Goal: Task Accomplishment & Management: Manage account settings

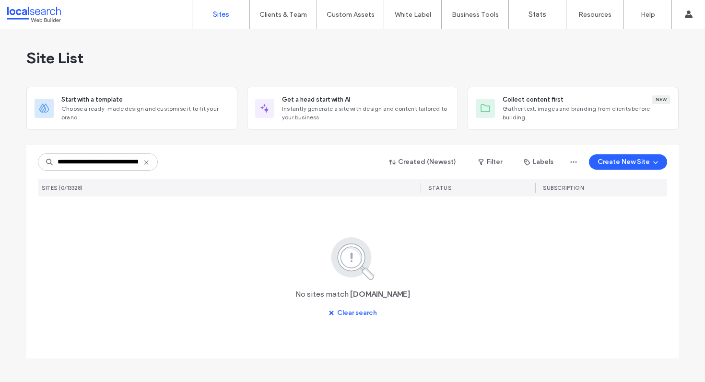
click at [146, 163] on use at bounding box center [146, 162] width 4 height 4
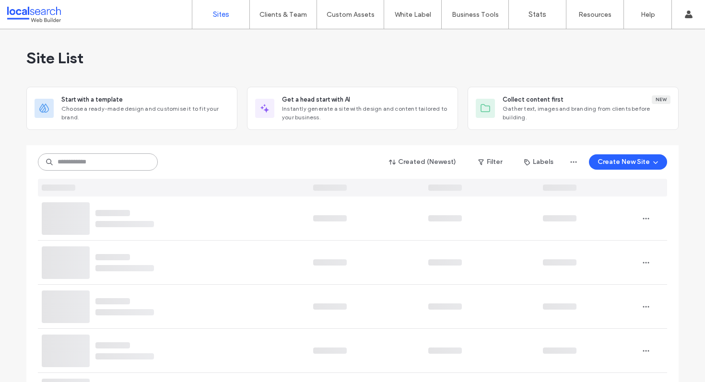
paste input "********"
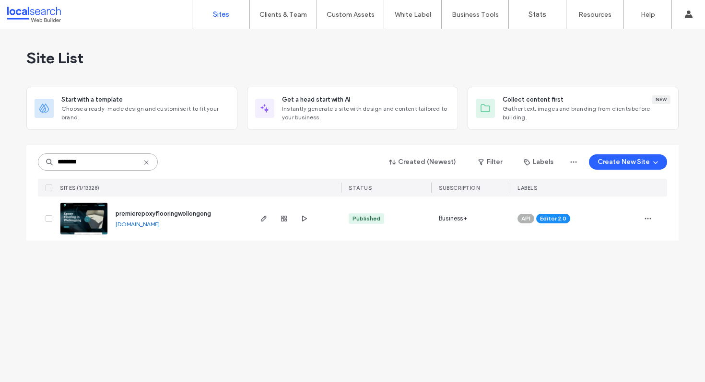
type input "********"
click at [156, 215] on span "premierepoxyflooringwollongong" at bounding box center [163, 213] width 95 height 7
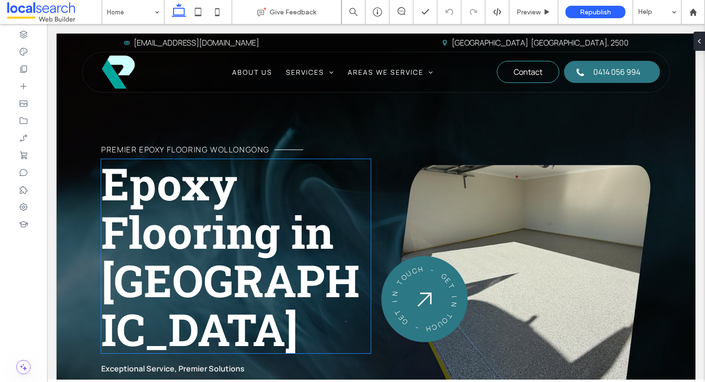
click at [331, 192] on h1 "Epoxy Flooring in [GEOGRAPHIC_DATA]" at bounding box center [235, 256] width 269 height 194
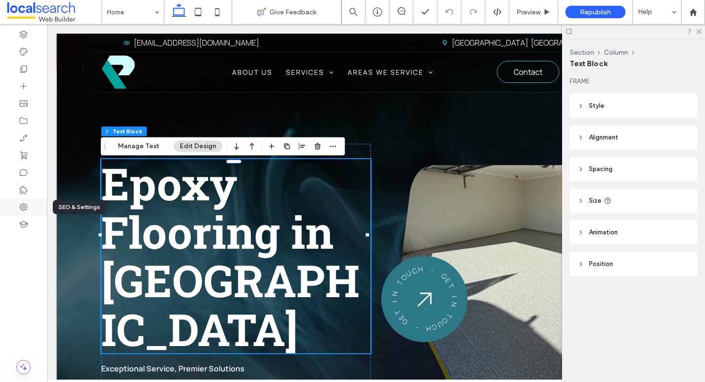
click at [20, 208] on icon at bounding box center [24, 207] width 10 height 10
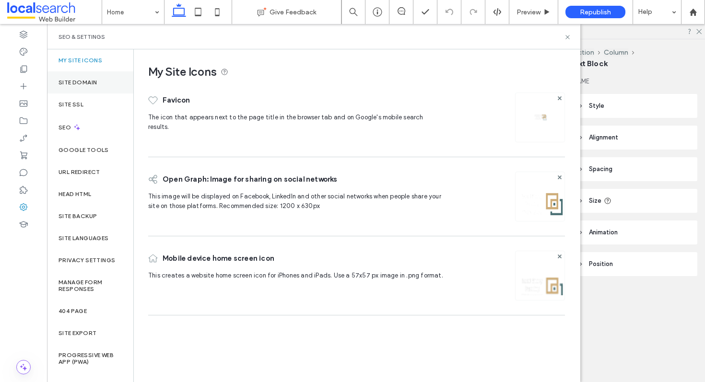
click at [94, 76] on div "Site Domain" at bounding box center [90, 82] width 86 height 22
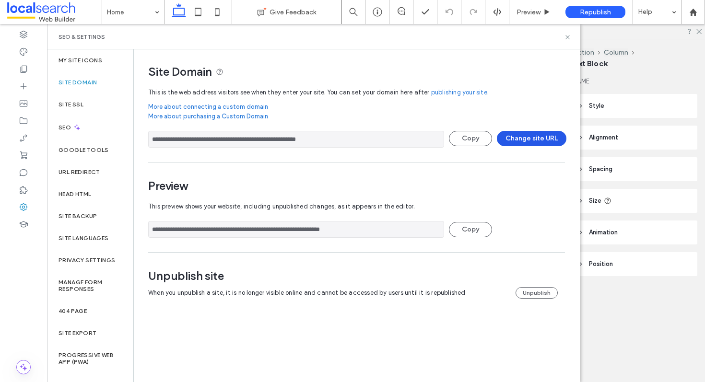
click at [550, 137] on button "Change site URL" at bounding box center [532, 138] width 70 height 15
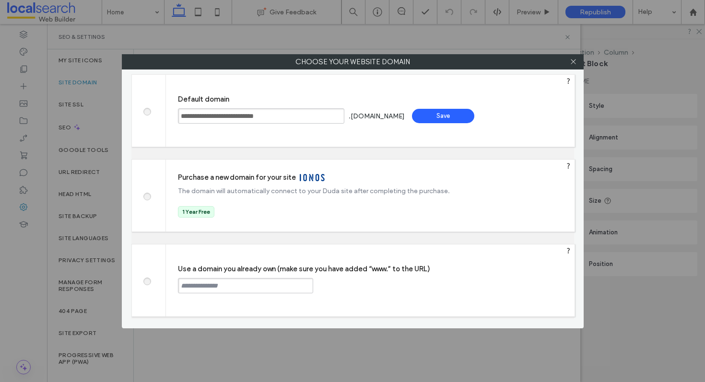
click at [150, 277] on label at bounding box center [146, 280] width 17 height 7
click at [241, 287] on input "text" at bounding box center [245, 285] width 135 height 15
paste input "**********"
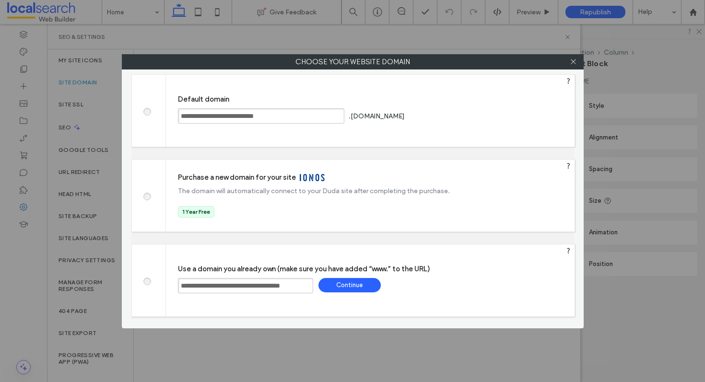
scroll to position [0, 16]
type input "**********"
click at [361, 281] on div "Continue" at bounding box center [350, 285] width 62 height 14
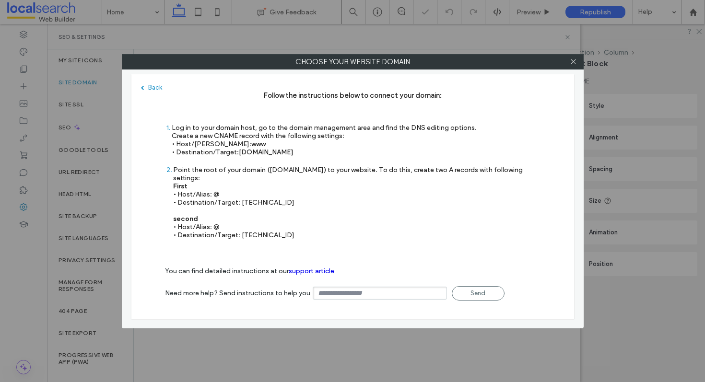
type input "**********"
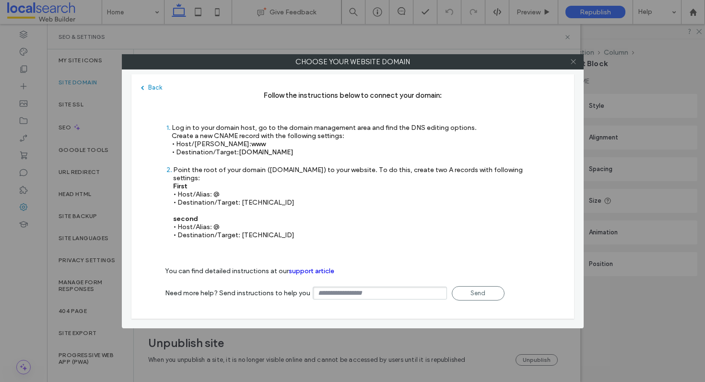
click at [574, 59] on icon at bounding box center [573, 61] width 7 height 7
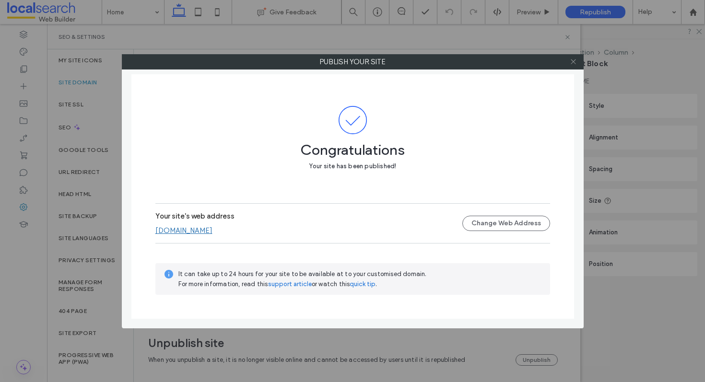
click at [572, 63] on use at bounding box center [573, 61] width 5 height 5
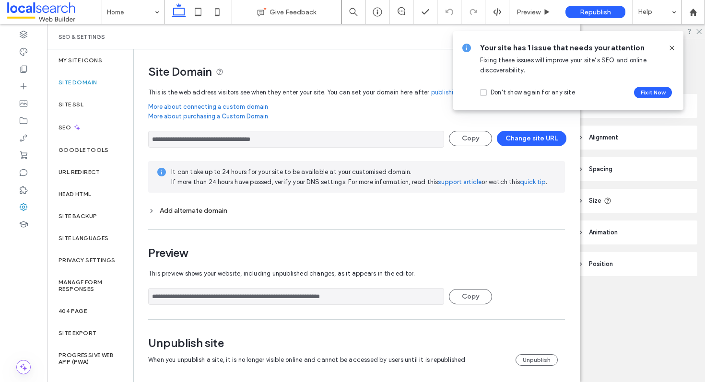
click at [673, 47] on icon at bounding box center [672, 48] width 8 height 8
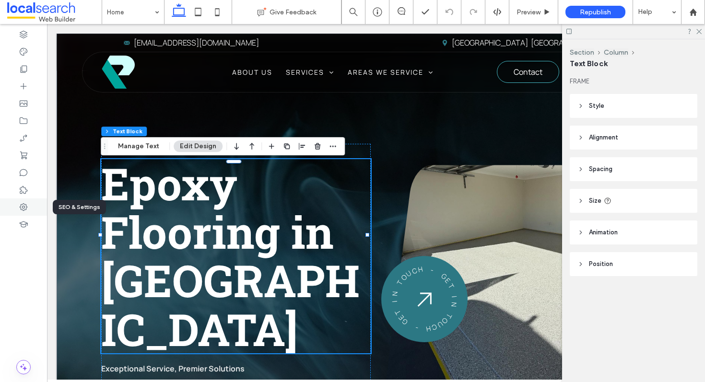
click at [29, 212] on div at bounding box center [23, 207] width 47 height 17
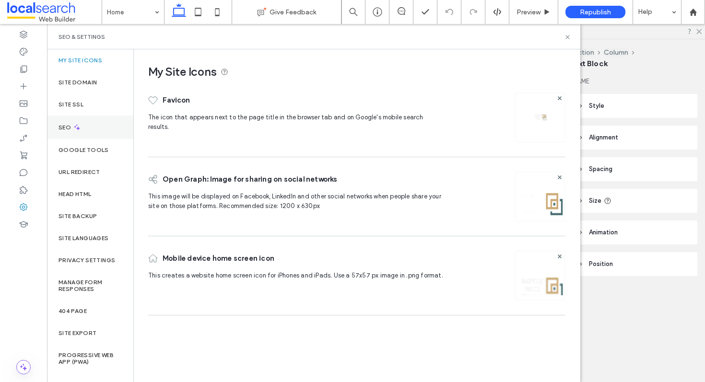
click at [101, 125] on div "SEO" at bounding box center [90, 128] width 86 height 24
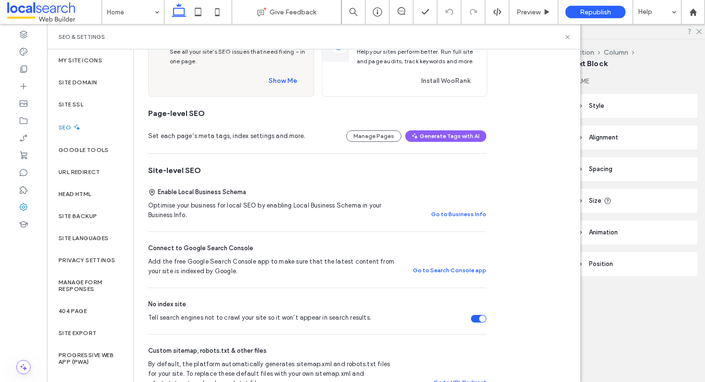
scroll to position [103, 0]
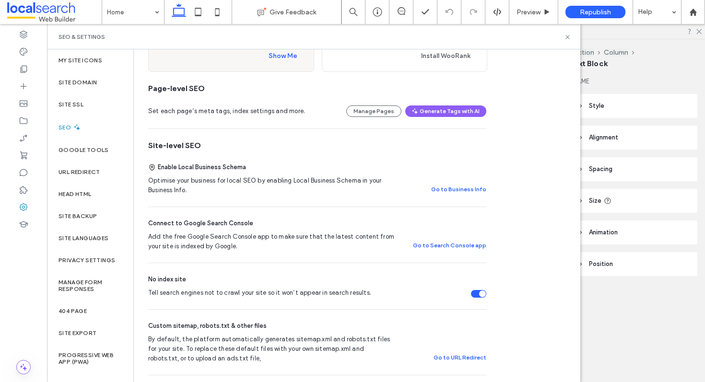
click at [475, 296] on div "Tell search engines not to crawl your site so it won’t appear in search results." at bounding box center [478, 294] width 15 height 8
click at [83, 82] on label "Site Domain" at bounding box center [78, 82] width 38 height 7
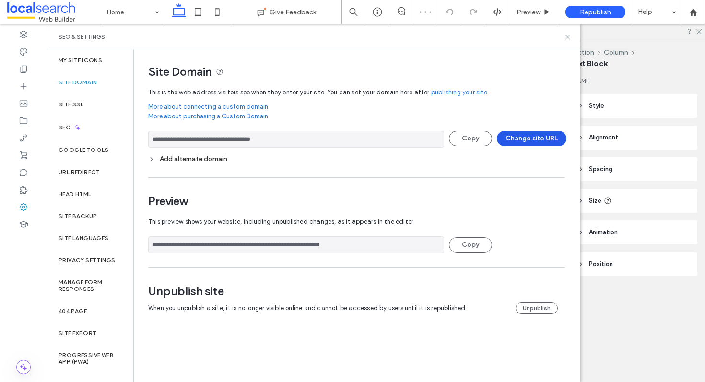
click at [547, 137] on button "Change site URL" at bounding box center [532, 138] width 70 height 15
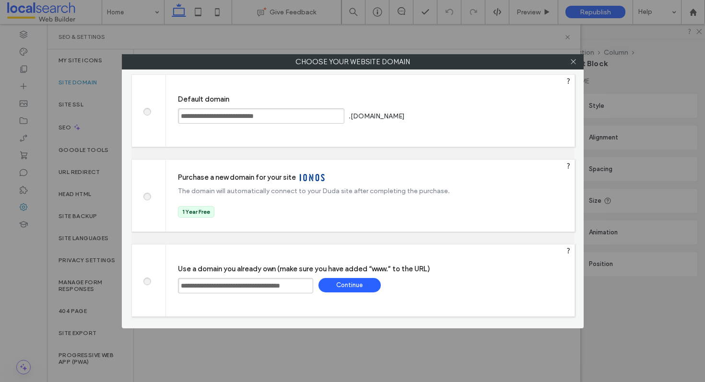
click at [349, 286] on div "Continue" at bounding box center [350, 285] width 62 height 14
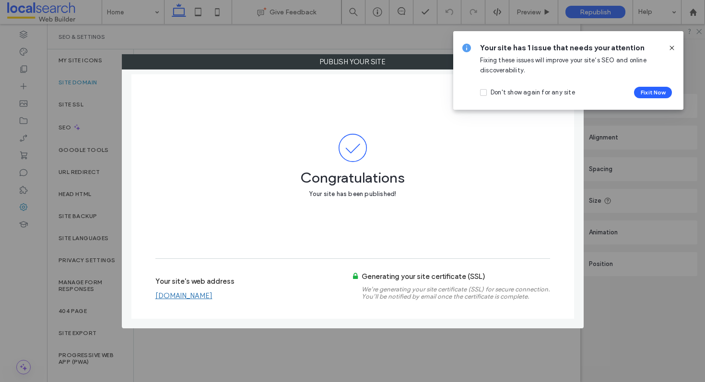
click at [672, 47] on use at bounding box center [672, 48] width 4 height 4
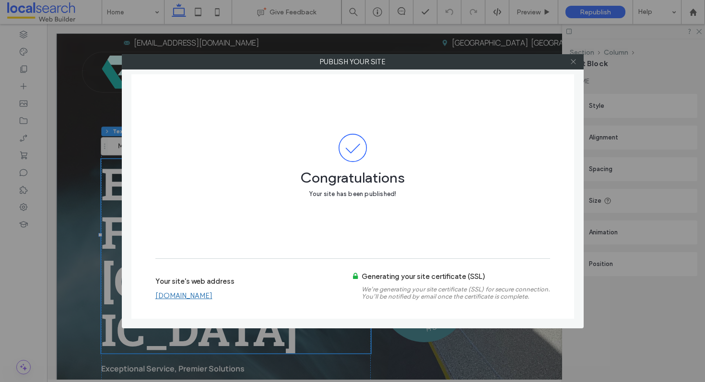
click at [573, 63] on icon at bounding box center [573, 61] width 7 height 7
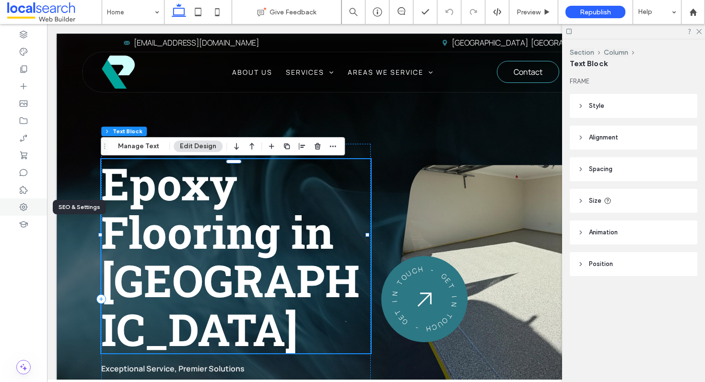
click at [21, 209] on use at bounding box center [24, 207] width 8 height 8
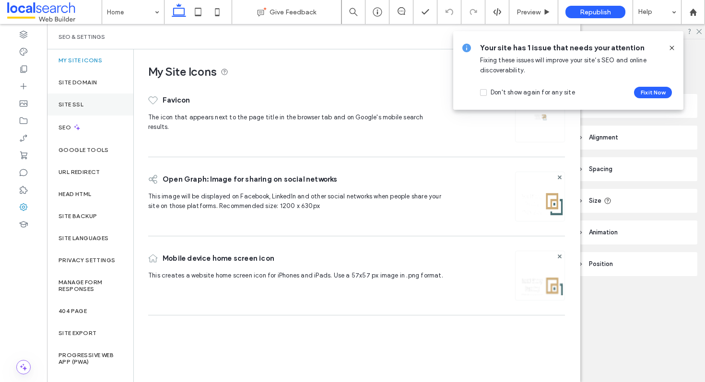
click at [82, 111] on div "Site SSL" at bounding box center [90, 105] width 86 height 22
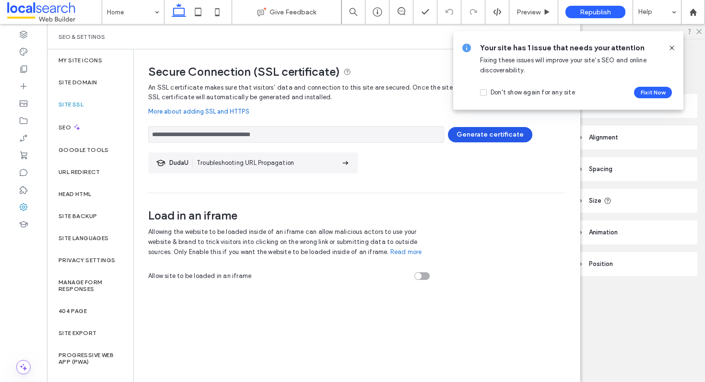
click at [479, 135] on button "Generate certificate" at bounding box center [490, 134] width 84 height 15
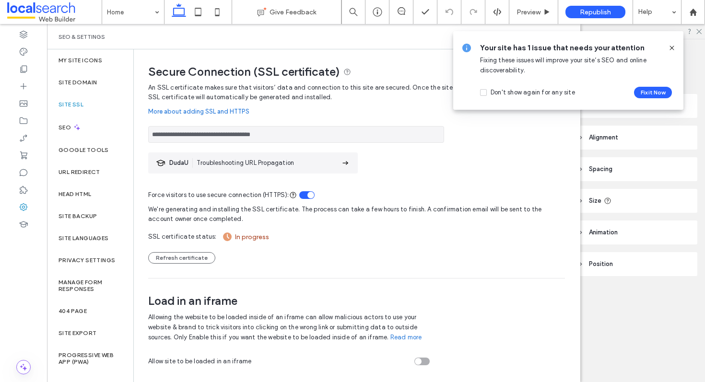
click at [672, 49] on icon at bounding box center [672, 48] width 8 height 8
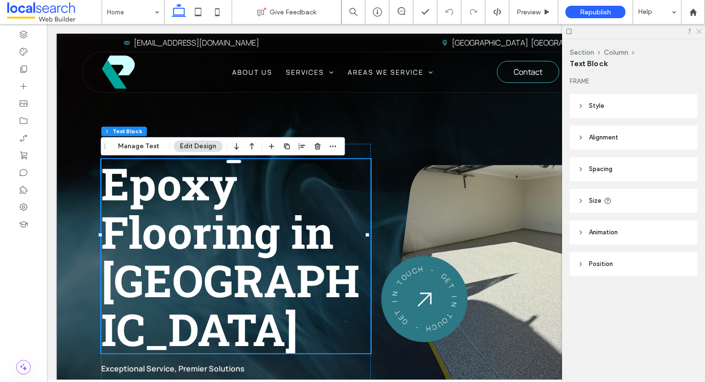
click at [701, 29] on icon at bounding box center [699, 31] width 6 height 6
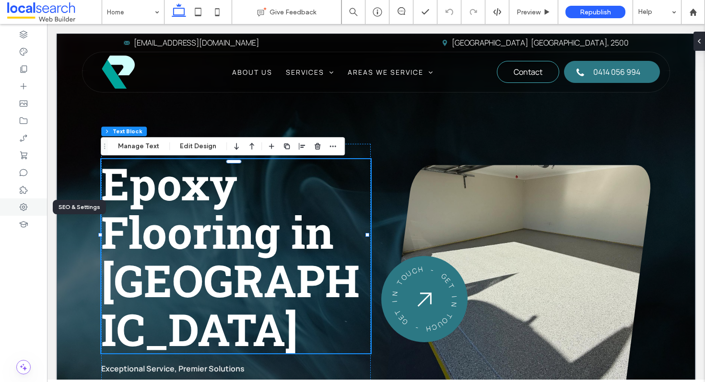
click at [24, 207] on use at bounding box center [24, 207] width 8 height 8
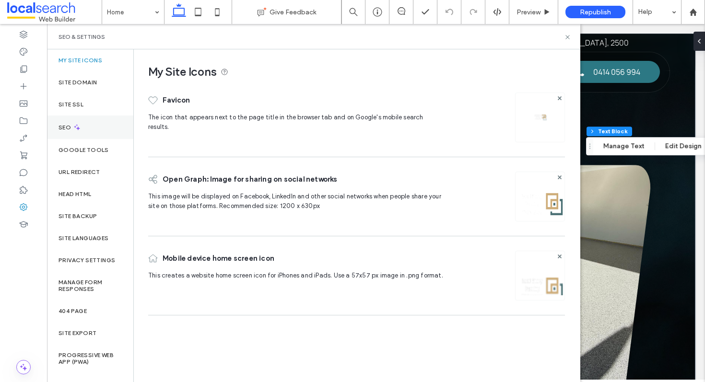
click at [83, 122] on div "SEO" at bounding box center [90, 128] width 86 height 24
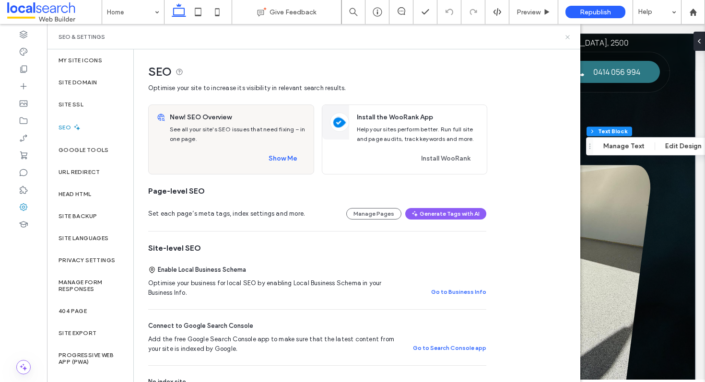
click at [566, 38] on use at bounding box center [568, 37] width 4 height 4
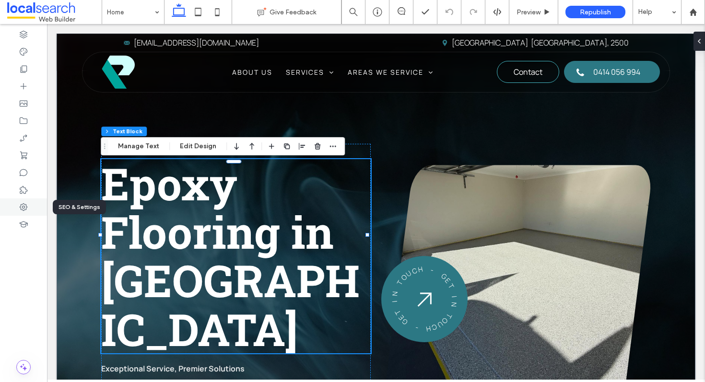
click at [24, 206] on use at bounding box center [24, 207] width 8 height 8
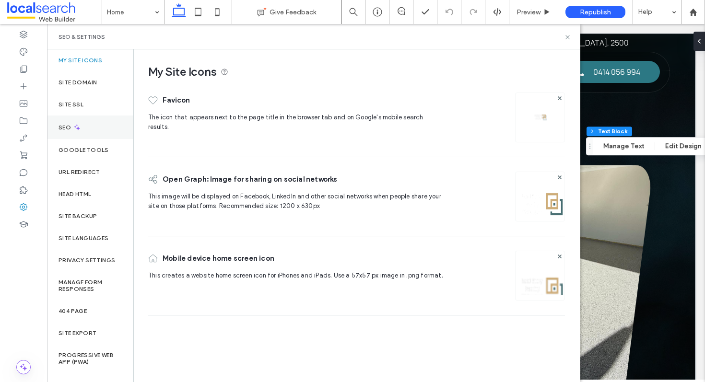
click at [78, 129] on use at bounding box center [77, 127] width 6 height 6
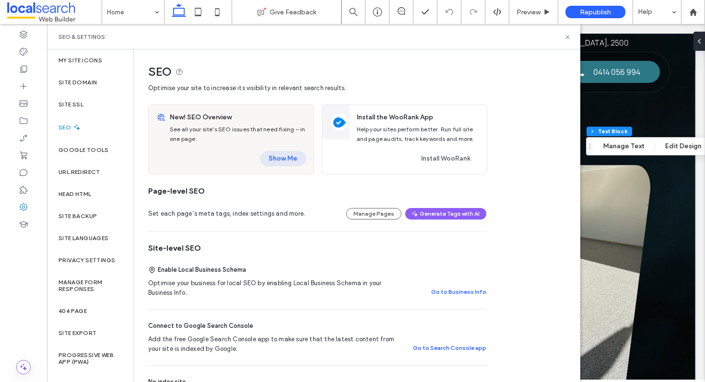
click at [293, 162] on button "Show Me" at bounding box center [283, 158] width 46 height 15
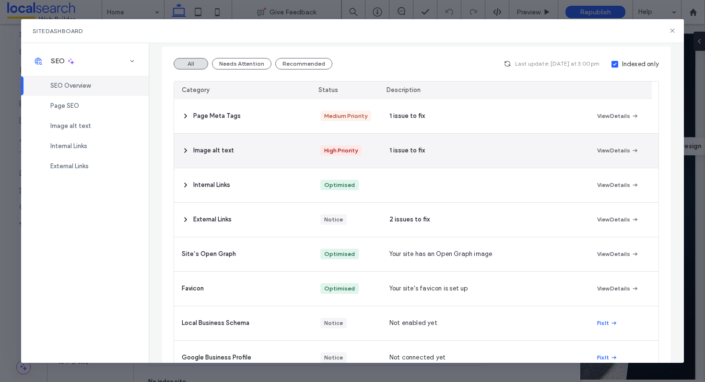
scroll to position [101, 0]
click at [195, 146] on span "Image alt text" at bounding box center [213, 150] width 41 height 10
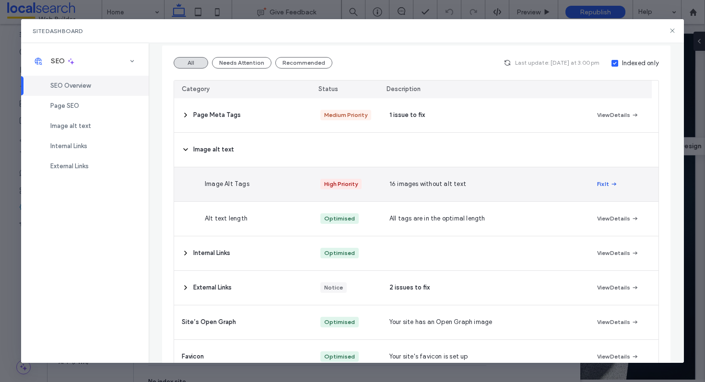
click at [597, 182] on button "Fix It" at bounding box center [607, 184] width 21 height 12
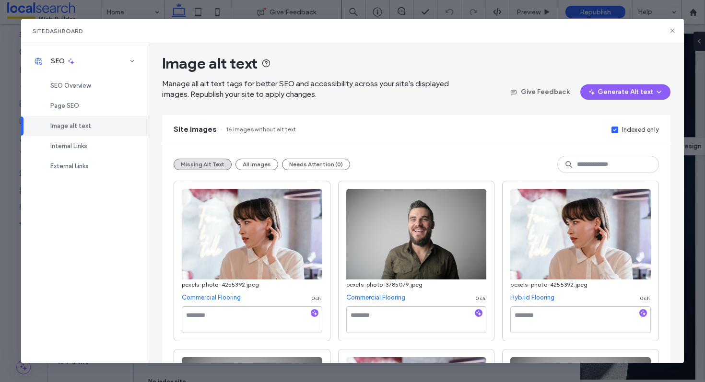
scroll to position [0, 0]
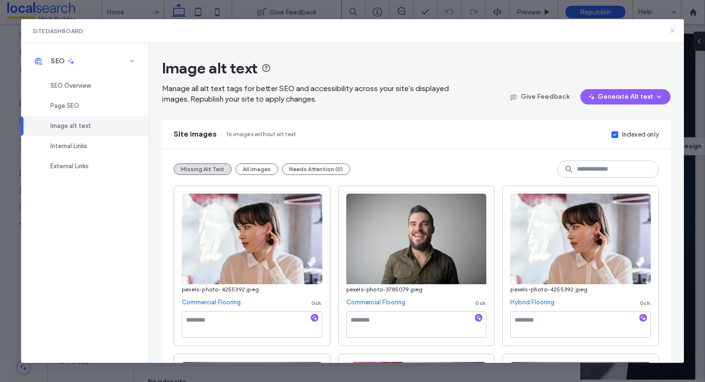
click at [670, 28] on icon at bounding box center [673, 31] width 8 height 8
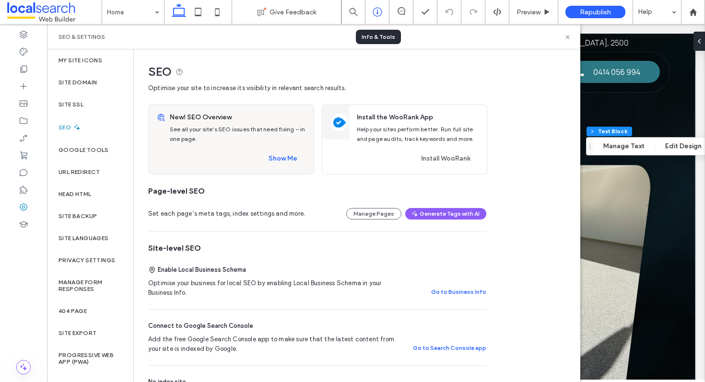
click at [380, 7] on icon at bounding box center [378, 12] width 10 height 10
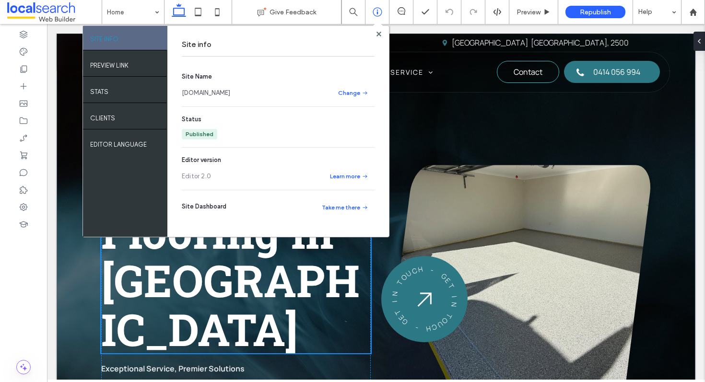
click at [230, 93] on link "www.premierepoxyflooringwollongong.com.au" at bounding box center [206, 93] width 48 height 10
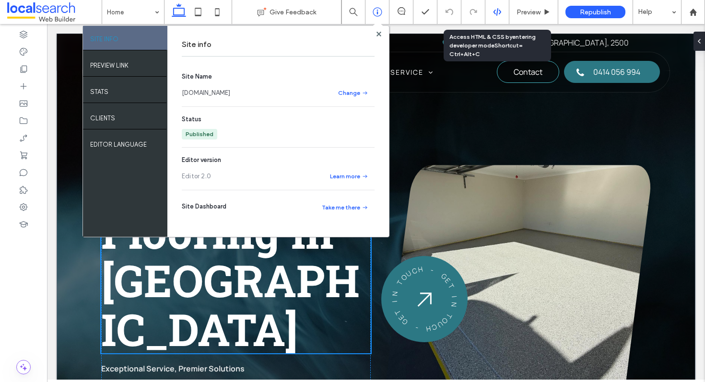
drag, startPoint x: 691, startPoint y: 16, endPoint x: 508, endPoint y: 0, distance: 183.0
click at [0, 0] on div "Home Give Feedback SITE INFO PREVIEW LINK Stats Clients EDITOR LANGUAGE Site in…" at bounding box center [352, 12] width 705 height 24
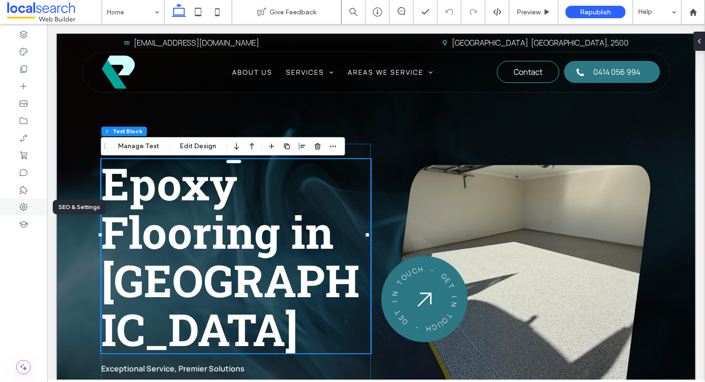
click at [24, 213] on div at bounding box center [23, 207] width 47 height 17
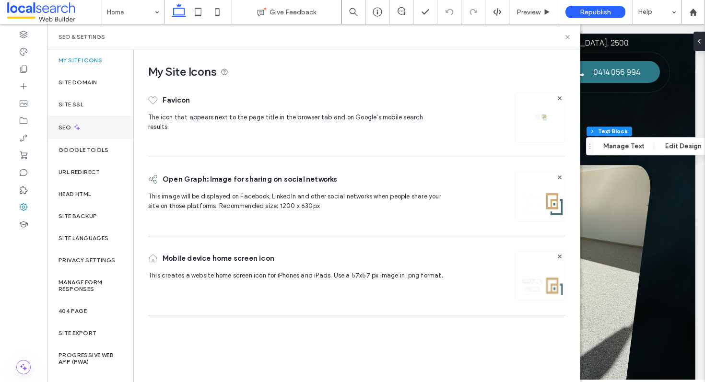
click at [88, 123] on div "SEO" at bounding box center [90, 128] width 86 height 24
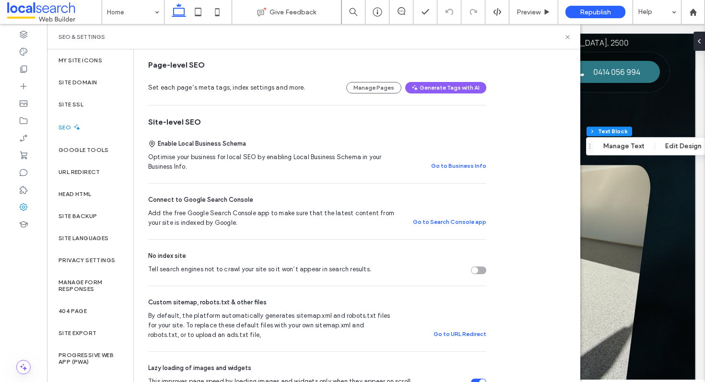
scroll to position [29, 0]
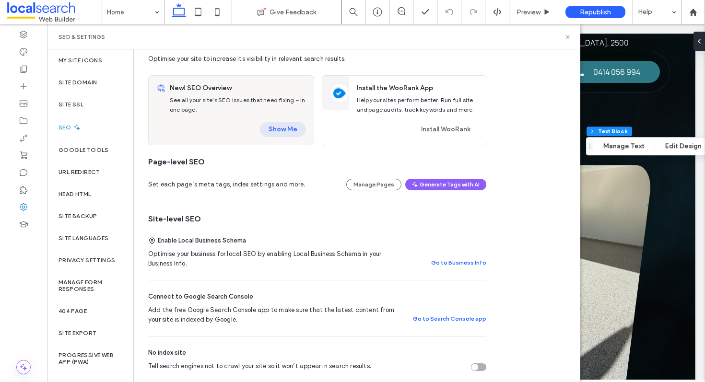
click at [293, 133] on button "Show Me" at bounding box center [283, 129] width 46 height 15
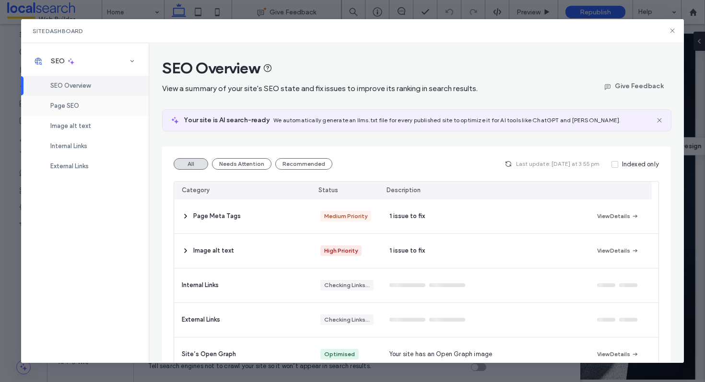
click at [67, 109] on span "Page SEO" at bounding box center [64, 105] width 29 height 7
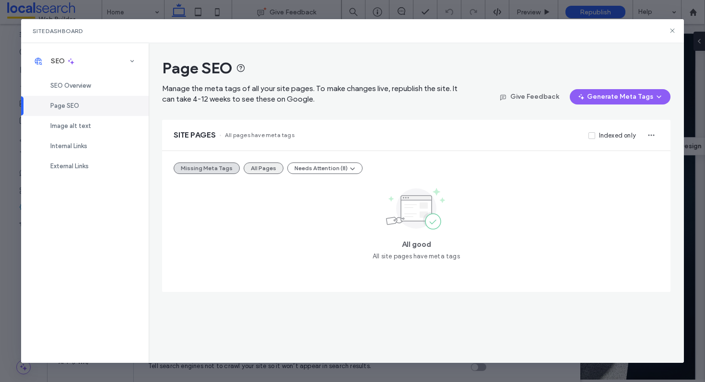
click at [259, 170] on button "All Pages" at bounding box center [264, 169] width 40 height 12
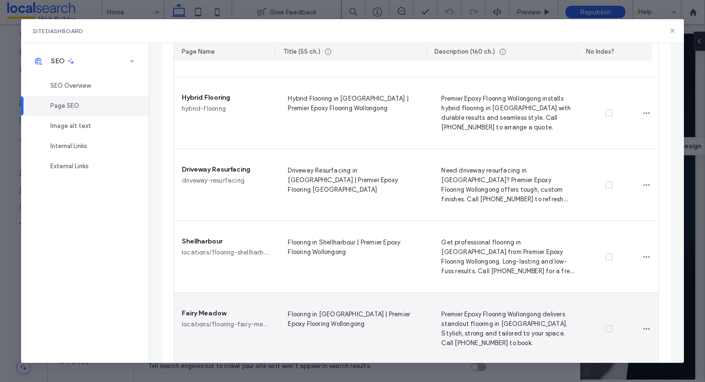
scroll to position [572, 0]
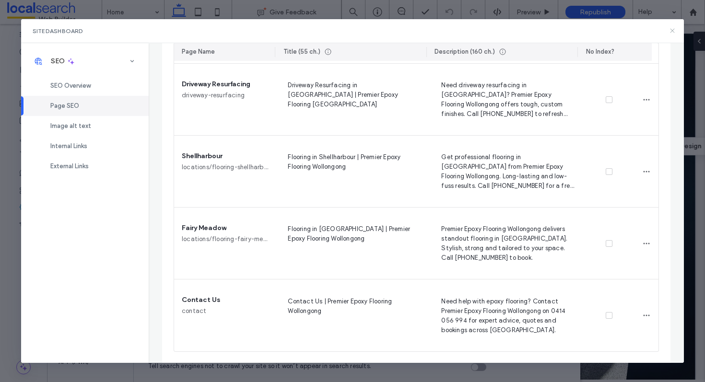
click at [672, 28] on icon at bounding box center [673, 31] width 8 height 8
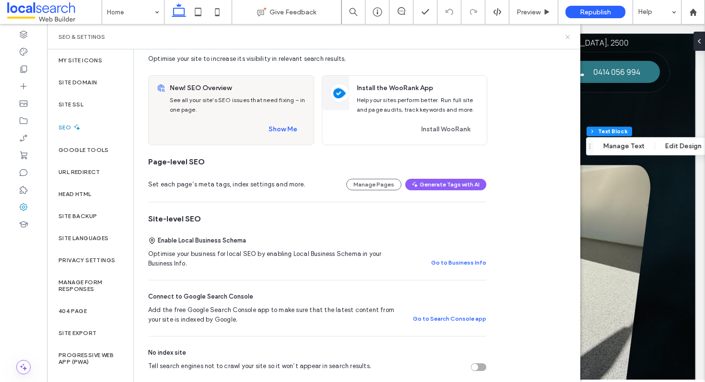
click at [566, 34] on icon at bounding box center [567, 37] width 7 height 7
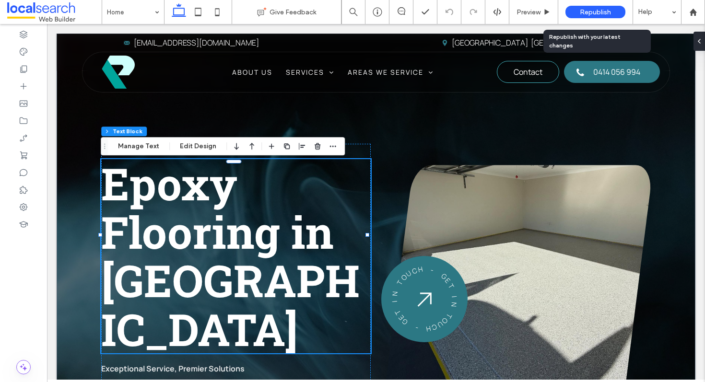
click at [594, 12] on span "Republish" at bounding box center [595, 12] width 31 height 8
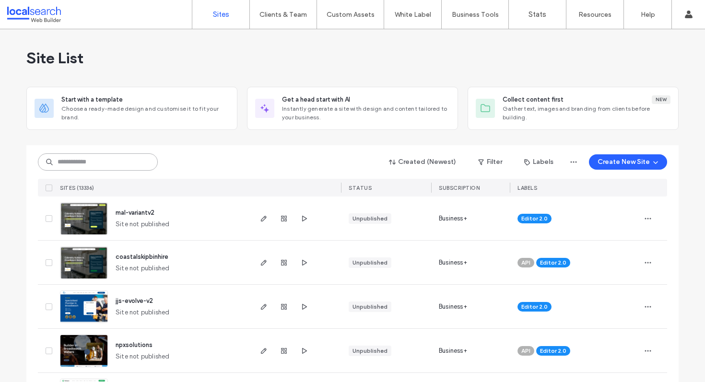
click at [93, 163] on input at bounding box center [98, 161] width 120 height 17
paste input "********"
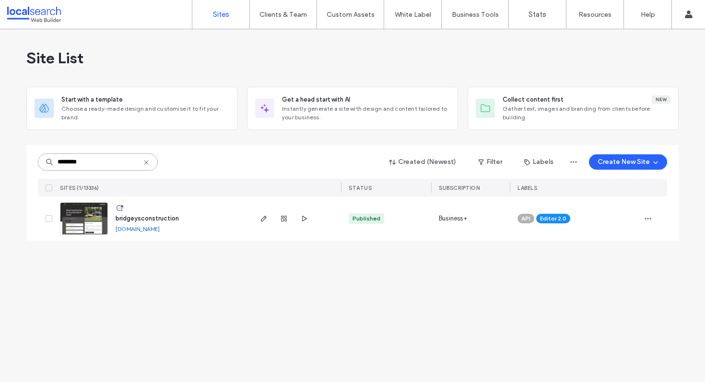
type input "********"
click at [165, 218] on span "bridgeysconstruction" at bounding box center [147, 218] width 63 height 7
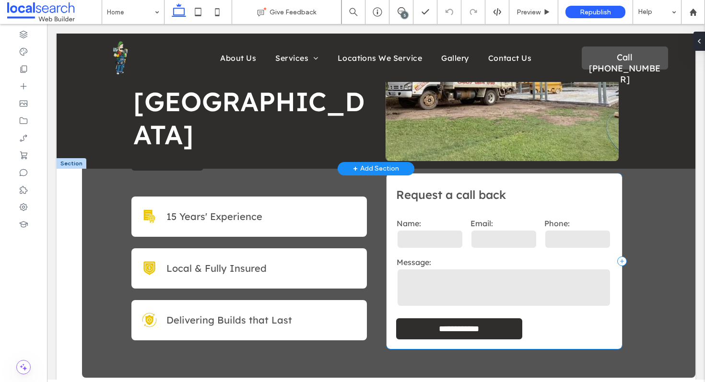
scroll to position [169, 0]
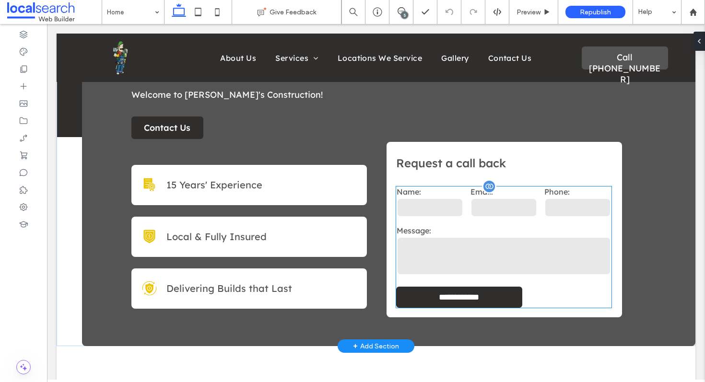
click at [520, 220] on div "Email:" at bounding box center [504, 203] width 74 height 39
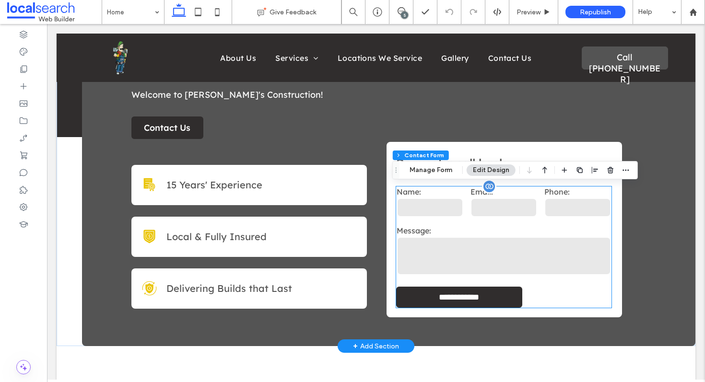
click at [520, 220] on div "**********" at bounding box center [504, 247] width 216 height 121
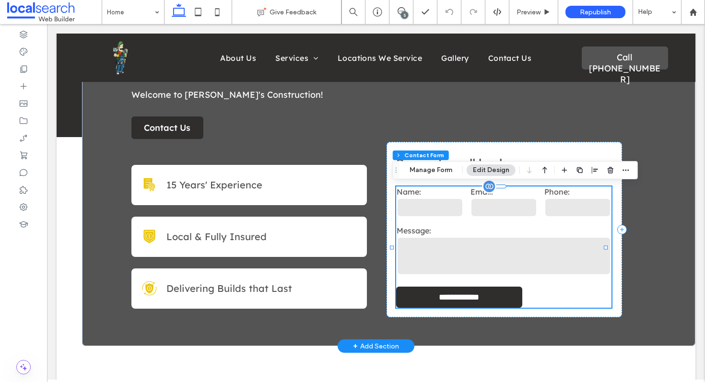
type input "*"
type input "***"
type input "*"
type input "***"
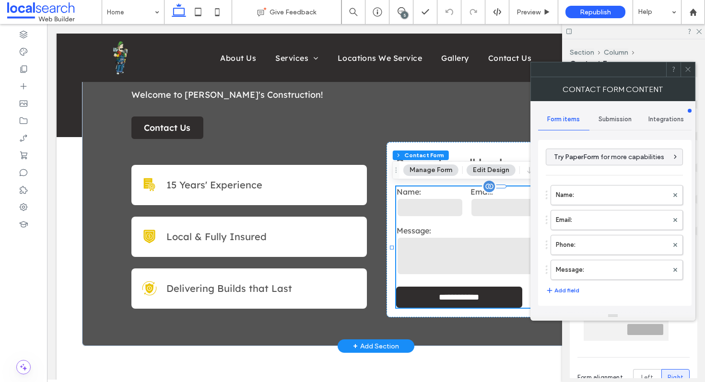
type input "*"
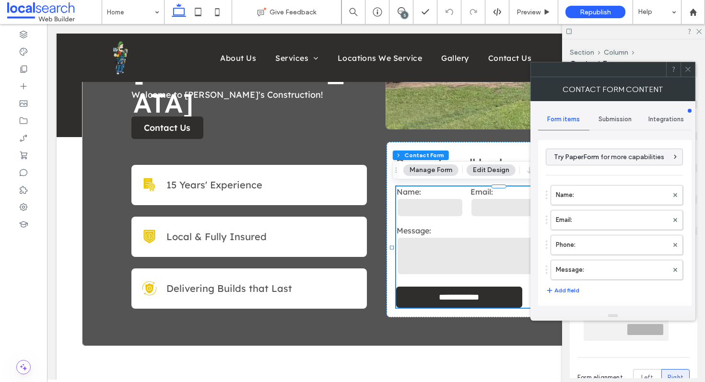
click at [609, 123] on div "Submission" at bounding box center [615, 119] width 51 height 21
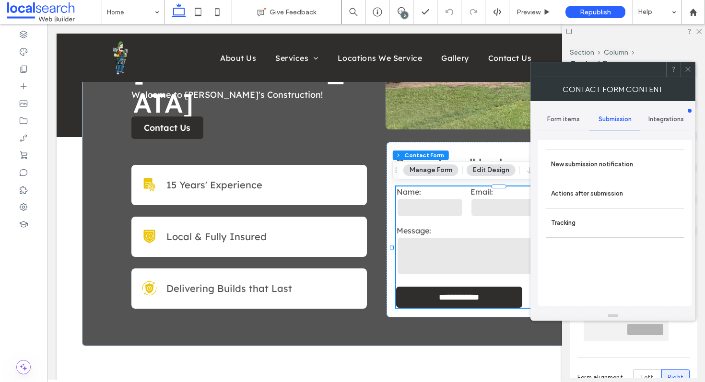
click at [567, 106] on div "Form items Submission Integrations New submission notification Actions after su…" at bounding box center [614, 206] width 153 height 210
click at [563, 120] on span "Form items" at bounding box center [563, 120] width 33 height 8
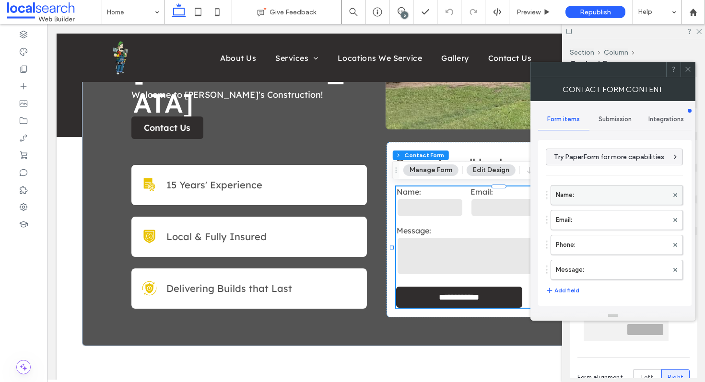
click at [581, 192] on label "Name:" at bounding box center [612, 195] width 112 height 19
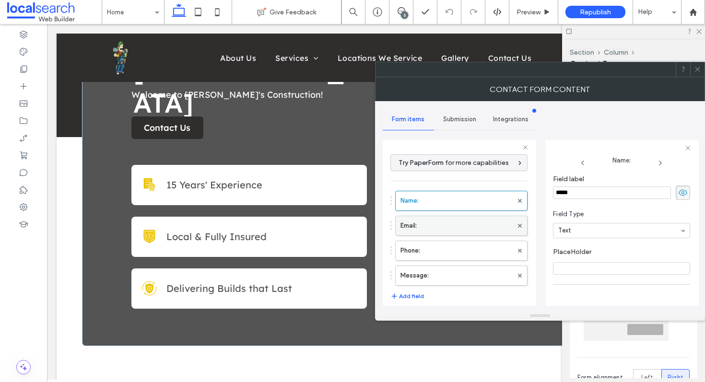
click at [469, 224] on label "Email:" at bounding box center [457, 225] width 112 height 19
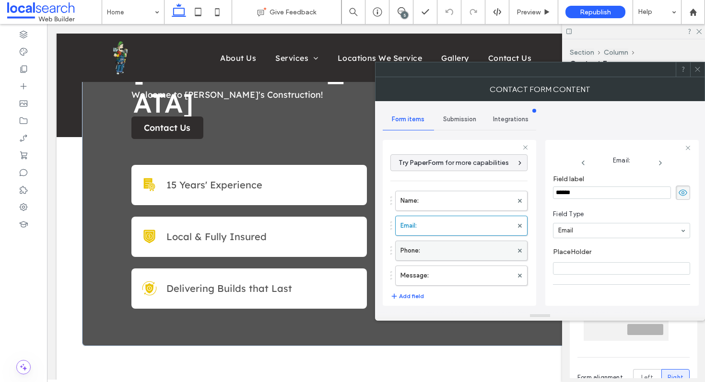
click at [455, 249] on label "Phone:" at bounding box center [457, 250] width 112 height 19
click at [455, 274] on label "Message:" at bounding box center [457, 275] width 112 height 19
type input "**"
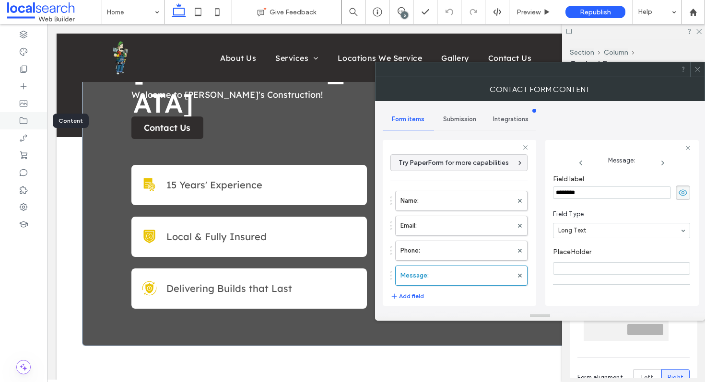
click at [30, 123] on div at bounding box center [23, 120] width 47 height 17
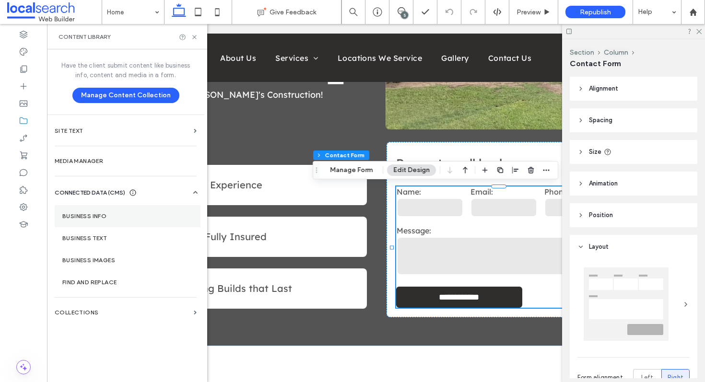
click at [95, 214] on label "Business info" at bounding box center [127, 216] width 130 height 7
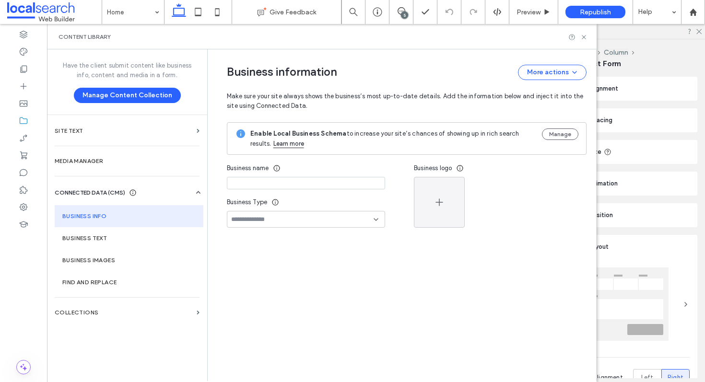
type input "**********"
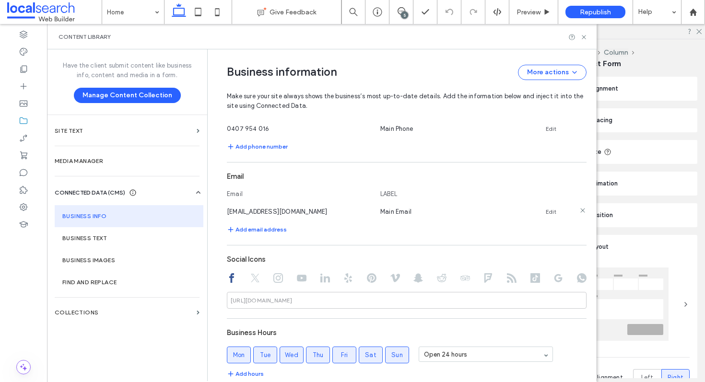
scroll to position [355, 0]
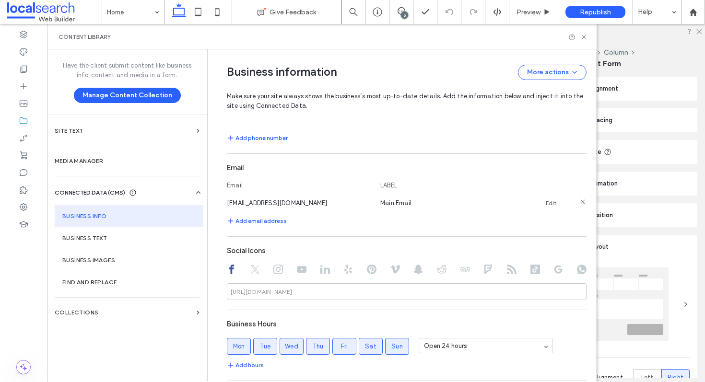
click at [546, 204] on link "Edit" at bounding box center [551, 204] width 11 height 8
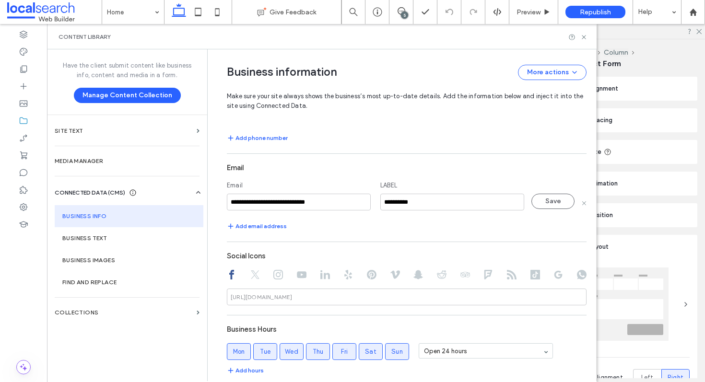
click at [334, 199] on input "**********" at bounding box center [299, 202] width 144 height 17
type input "**********"
click at [546, 204] on button "Save" at bounding box center [552, 201] width 43 height 15
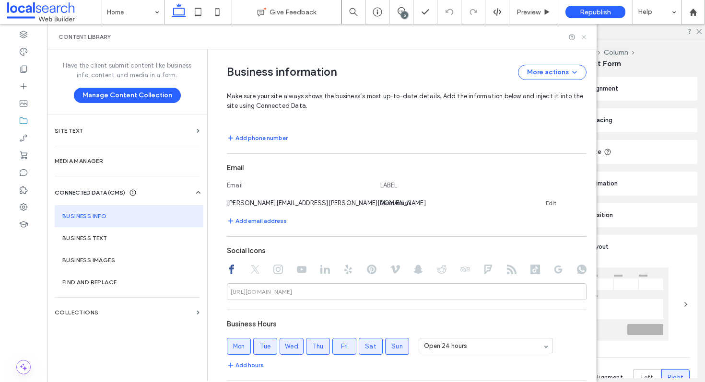
click at [583, 37] on use at bounding box center [584, 37] width 4 height 4
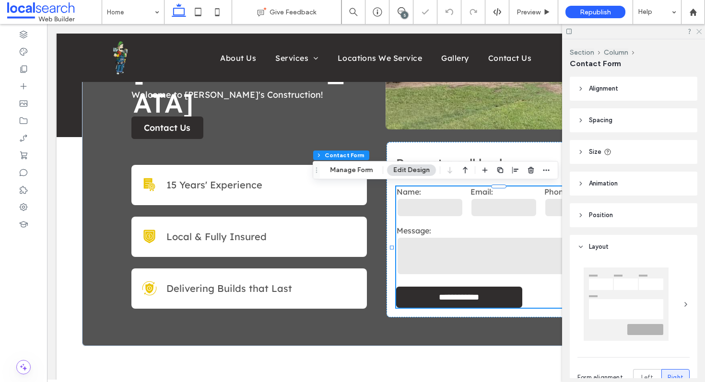
click at [698, 28] on icon at bounding box center [699, 31] width 6 height 6
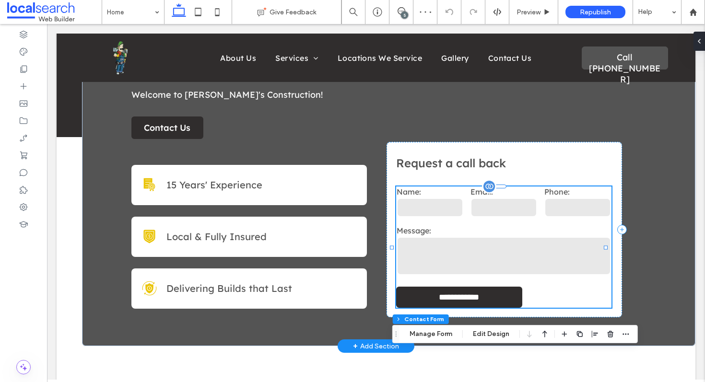
type input "*"
type input "***"
type input "*"
type input "***"
type input "*"
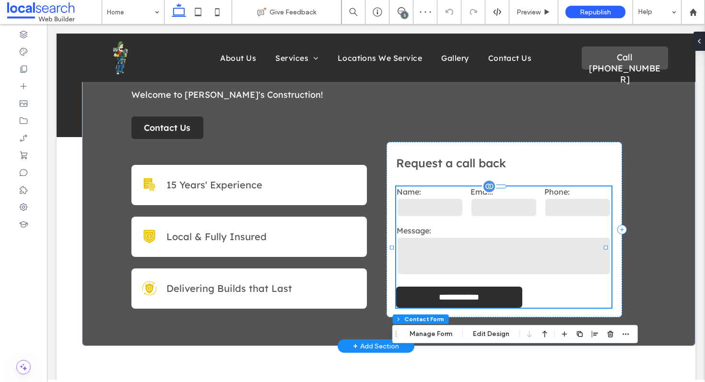
type input "*"
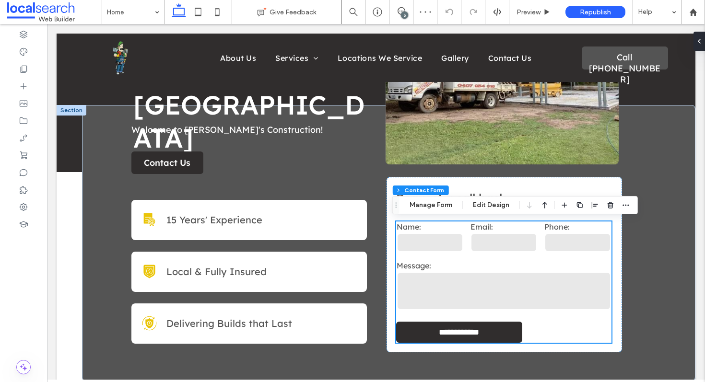
scroll to position [0, 0]
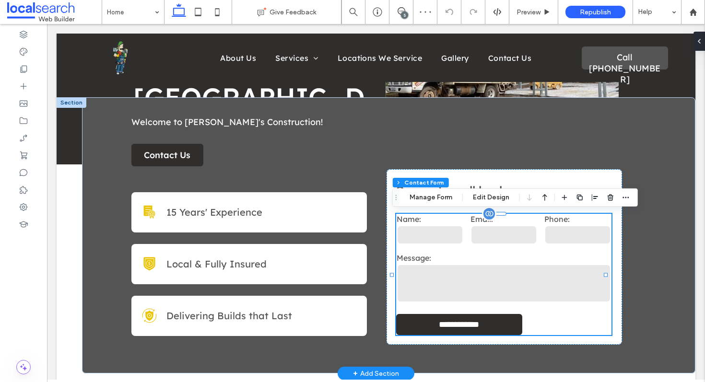
click at [473, 253] on label "Message:" at bounding box center [504, 258] width 215 height 10
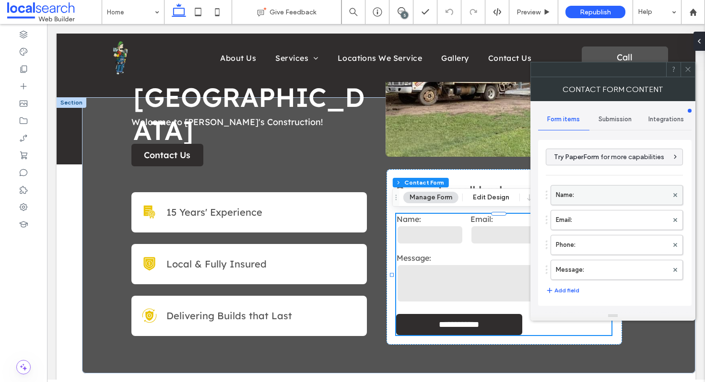
click at [587, 196] on label "Name:" at bounding box center [612, 195] width 112 height 19
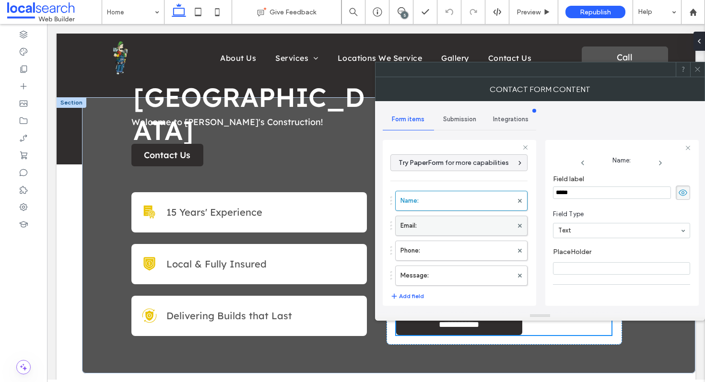
click at [477, 230] on label "Email:" at bounding box center [457, 225] width 112 height 19
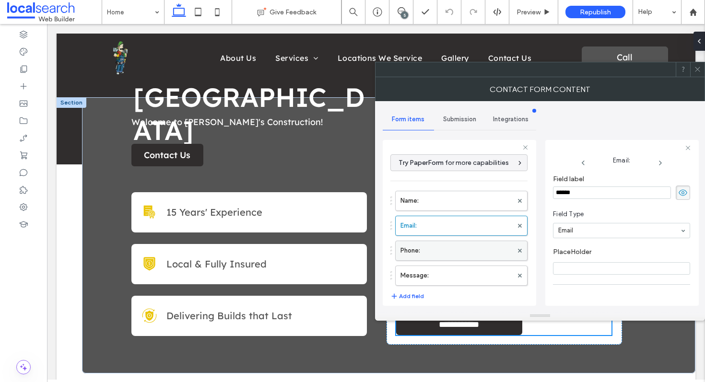
click at [463, 252] on label "Phone:" at bounding box center [457, 250] width 112 height 19
click at [454, 280] on label "Message:" at bounding box center [457, 275] width 112 height 19
click at [463, 260] on label "Phone:" at bounding box center [457, 250] width 112 height 19
type input "*"
click at [463, 219] on label "Email:" at bounding box center [457, 225] width 112 height 19
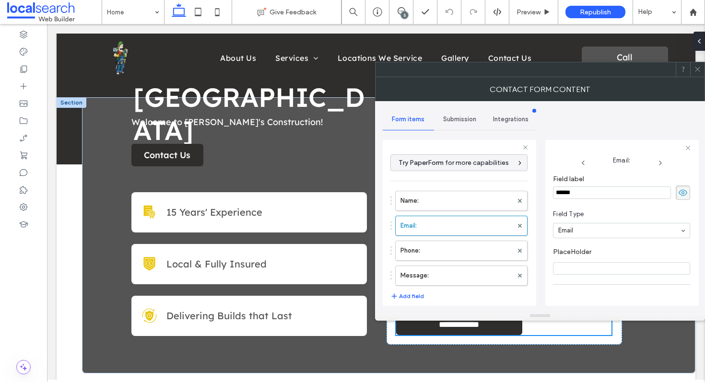
click at [697, 70] on use at bounding box center [697, 69] width 5 height 5
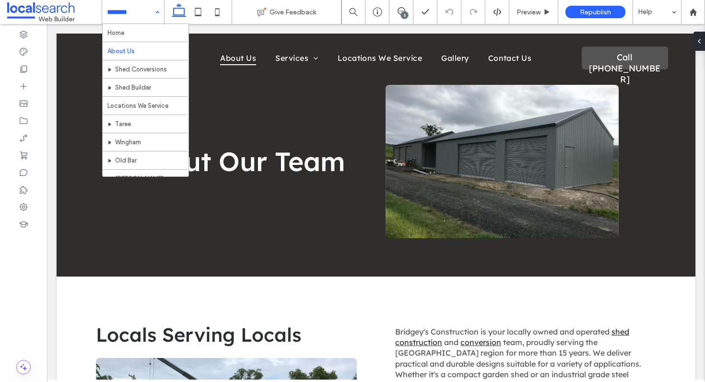
click at [139, 11] on input at bounding box center [130, 12] width 47 height 24
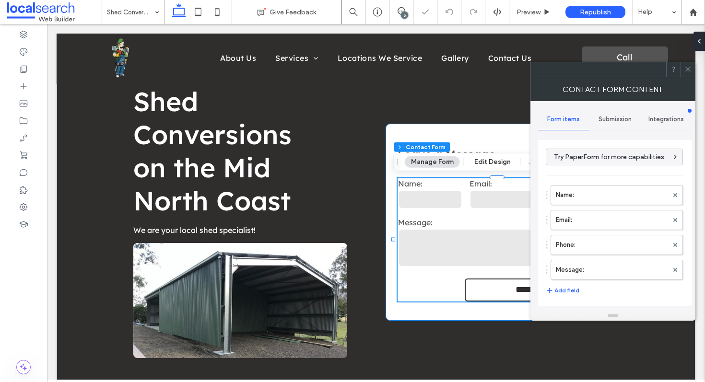
type input "**********"
type input "*"
type input "***"
type input "*"
type input "***"
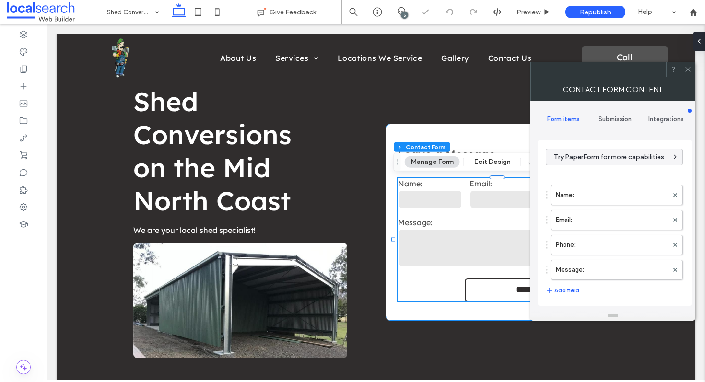
type input "*"
click at [621, 123] on div "Submission" at bounding box center [615, 119] width 51 height 21
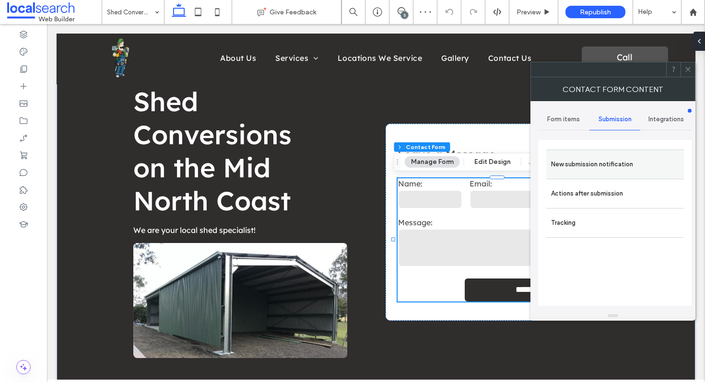
click at [629, 166] on label "New submission notification" at bounding box center [615, 164] width 128 height 19
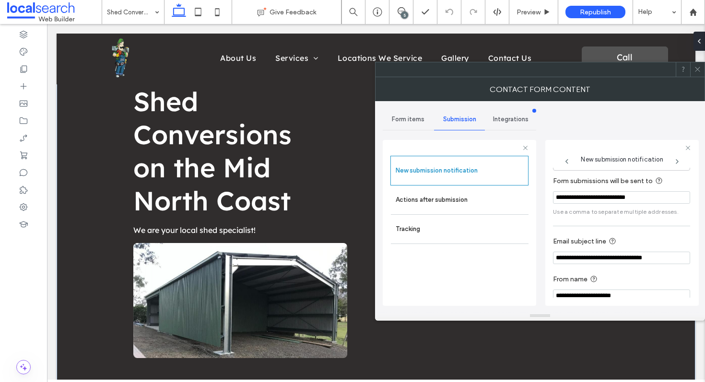
scroll to position [51, 0]
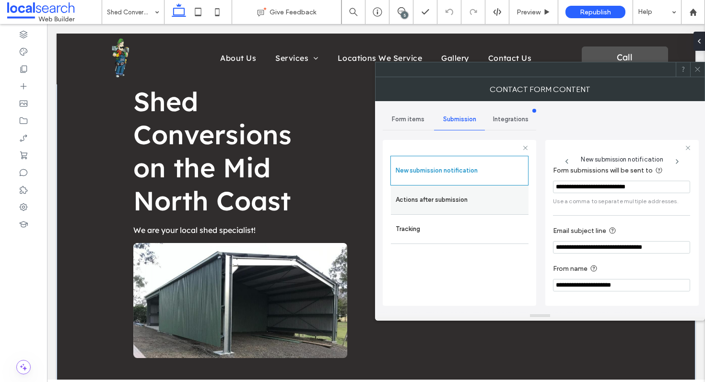
click at [482, 187] on div "Actions after submission" at bounding box center [460, 200] width 138 height 29
click at [496, 201] on label "Actions after submission" at bounding box center [460, 199] width 128 height 19
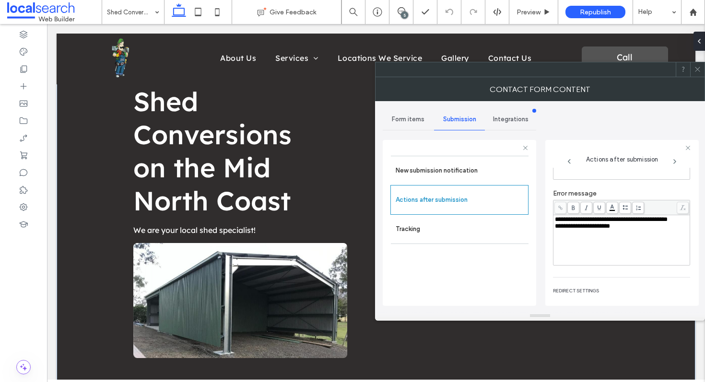
scroll to position [112, 0]
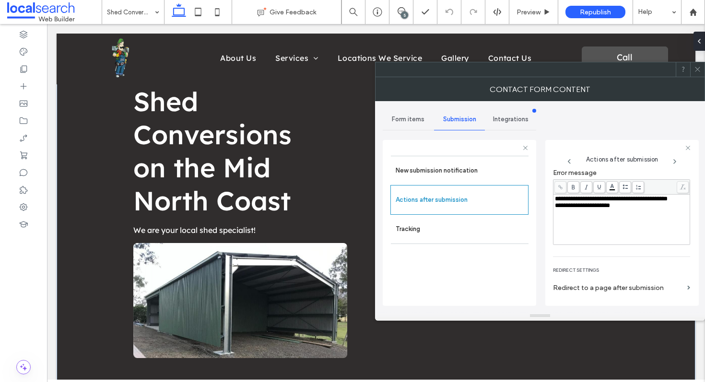
click at [698, 70] on use at bounding box center [697, 69] width 5 height 5
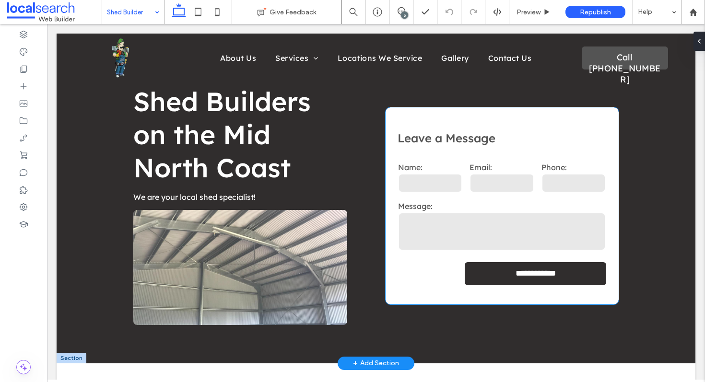
click at [492, 199] on div "Message:" at bounding box center [501, 227] width 215 height 58
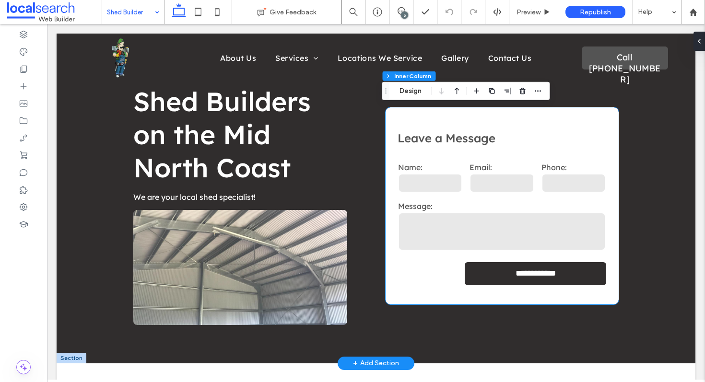
click at [492, 199] on div "Message:" at bounding box center [501, 227] width 215 height 58
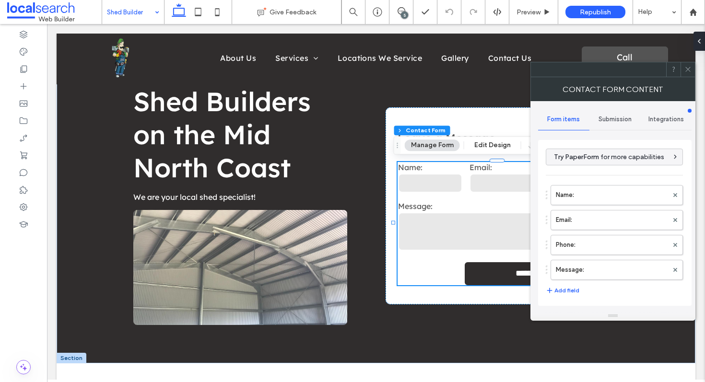
click at [614, 122] on span "Submission" at bounding box center [615, 120] width 33 height 8
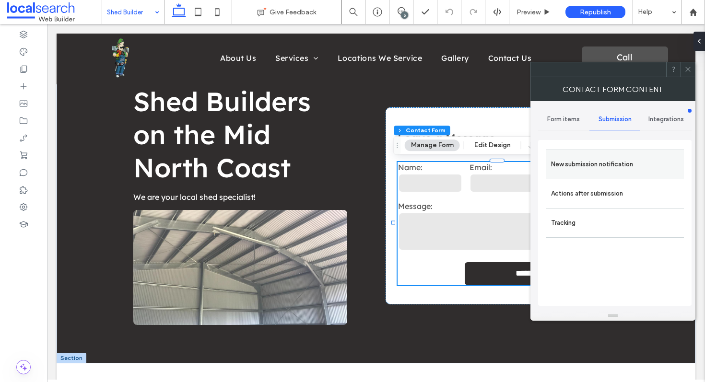
click at [600, 153] on div "New submission notification" at bounding box center [615, 164] width 138 height 29
click at [613, 170] on label "New submission notification" at bounding box center [615, 164] width 128 height 19
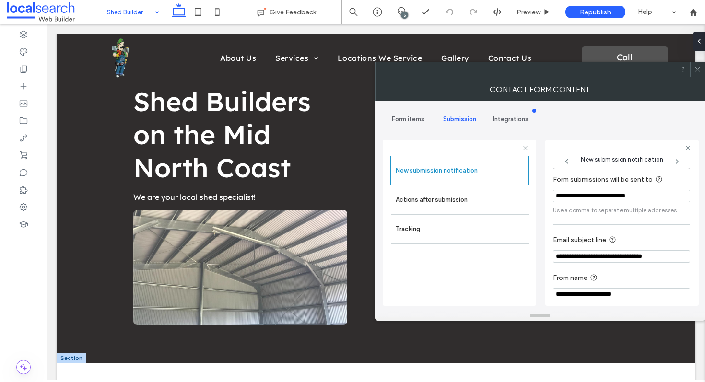
scroll to position [51, 0]
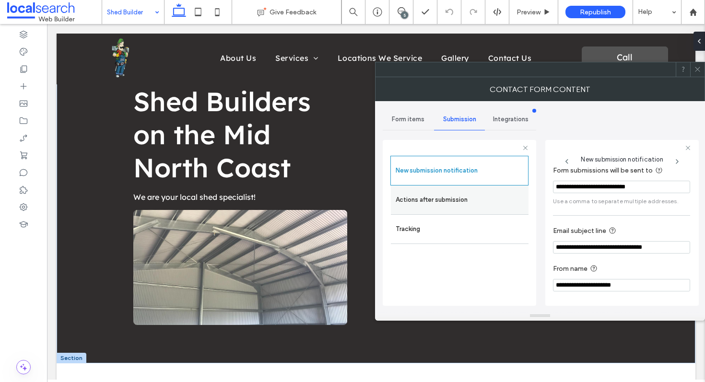
click at [467, 206] on label "Actions after submission" at bounding box center [460, 199] width 128 height 19
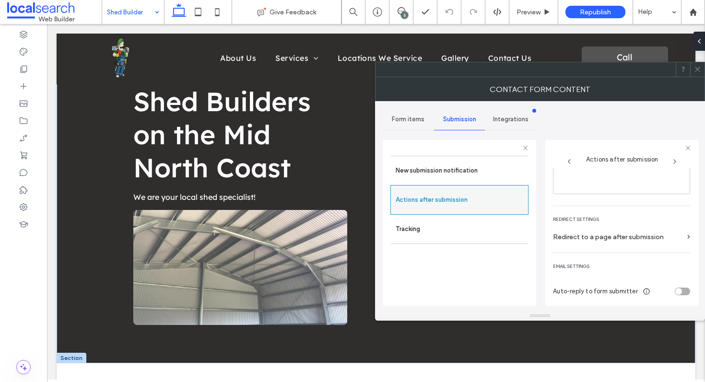
scroll to position [165, 0]
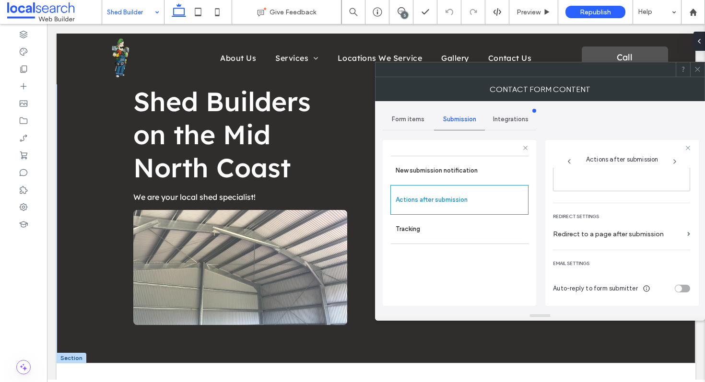
click at [697, 66] on icon at bounding box center [697, 69] width 7 height 7
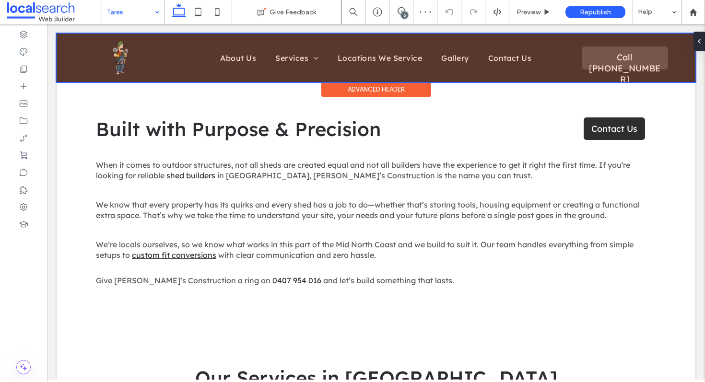
scroll to position [283, 0]
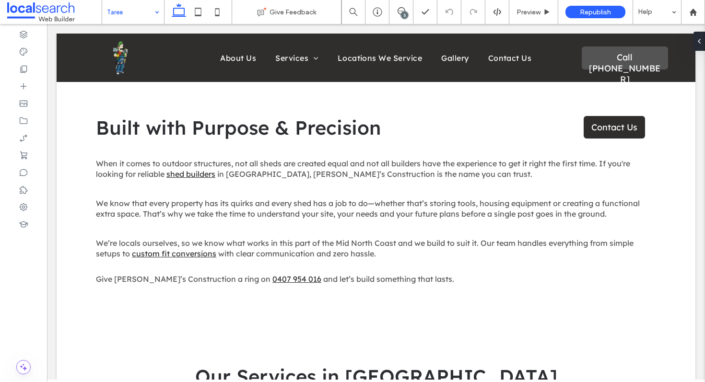
click at [159, 19] on div "Taree" at bounding box center [133, 12] width 62 height 24
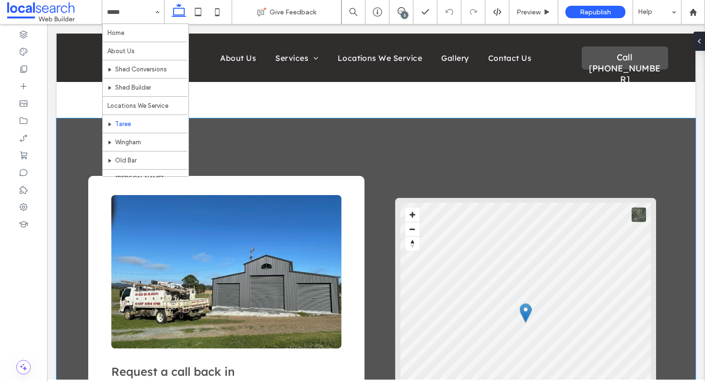
scroll to position [1559, 0]
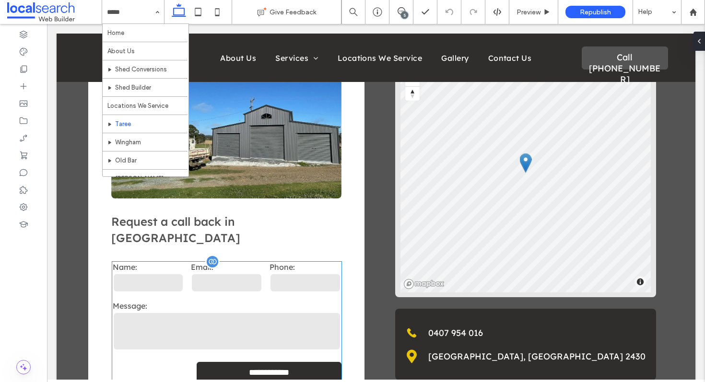
click at [249, 278] on div "Email:" at bounding box center [227, 278] width 79 height 39
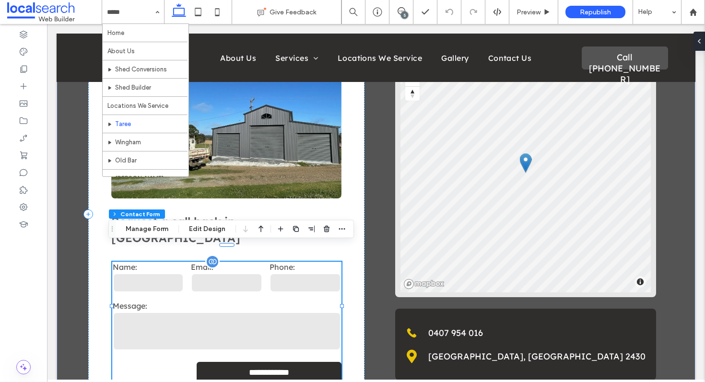
click at [249, 278] on div "Email:" at bounding box center [227, 278] width 79 height 39
type input "*"
type input "***"
type input "*"
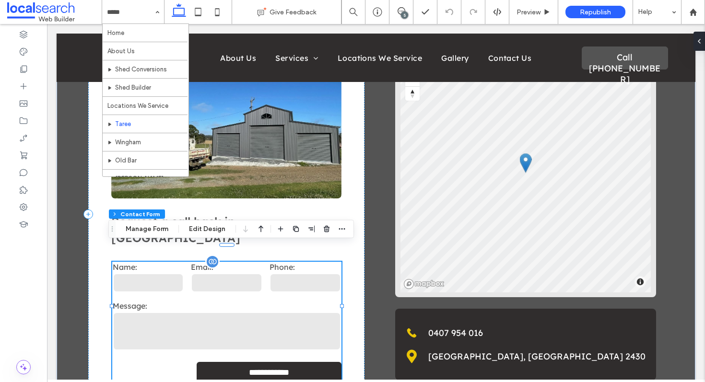
type input "*"
type input "***"
type input "*"
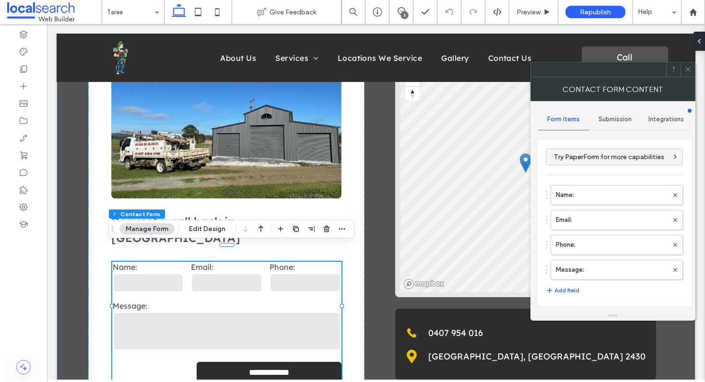
click at [605, 118] on span "Submission" at bounding box center [615, 120] width 33 height 8
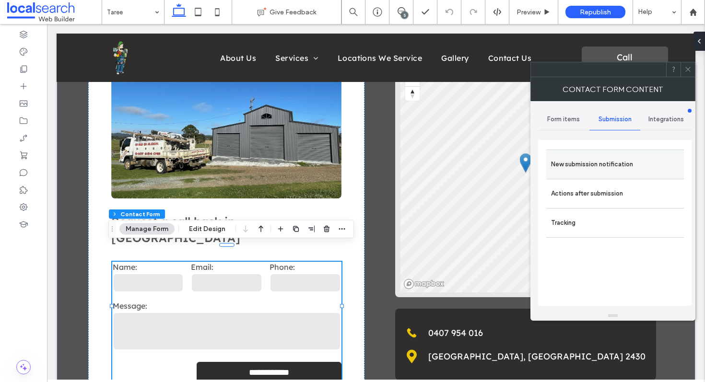
click at [591, 161] on label "New submission notification" at bounding box center [615, 164] width 128 height 19
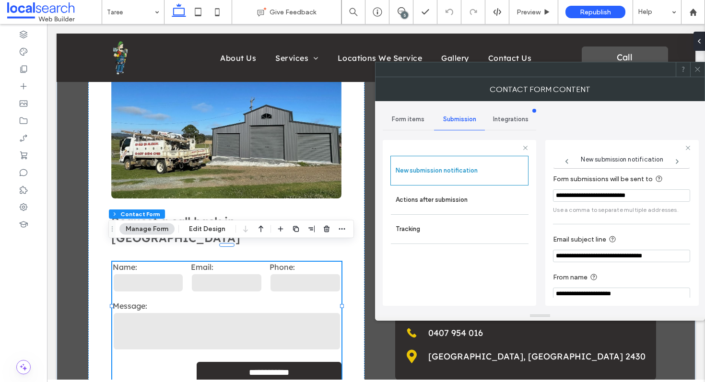
scroll to position [51, 0]
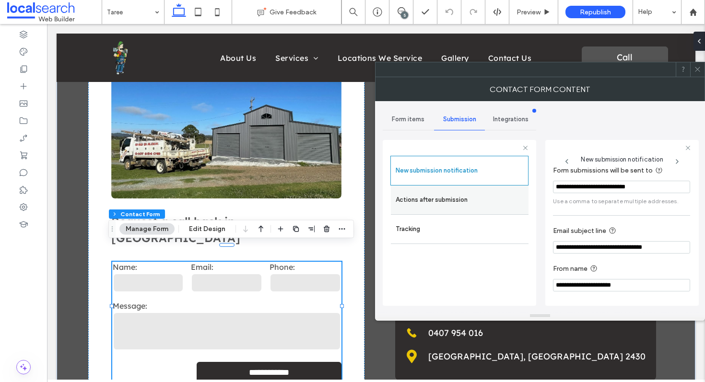
click at [483, 204] on label "Actions after submission" at bounding box center [460, 199] width 128 height 19
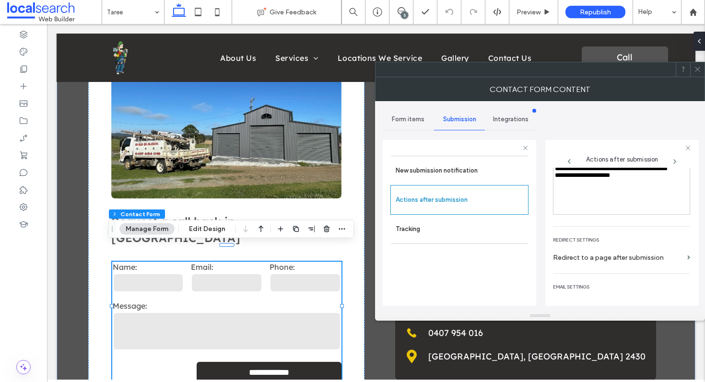
scroll to position [146, 0]
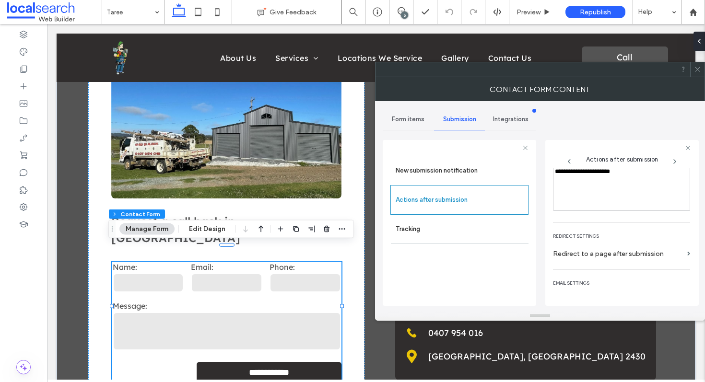
click at [698, 71] on use at bounding box center [697, 69] width 5 height 5
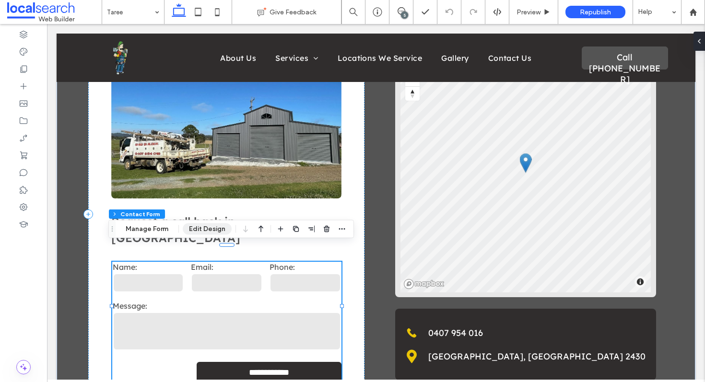
click at [206, 231] on button "Edit Design" at bounding box center [207, 230] width 49 height 12
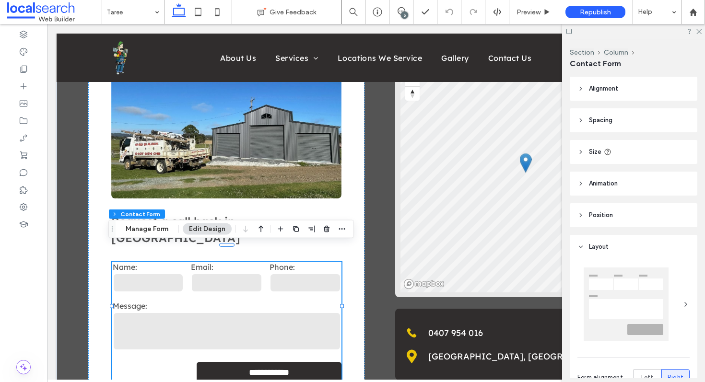
click at [591, 254] on header "Layout" at bounding box center [634, 247] width 128 height 24
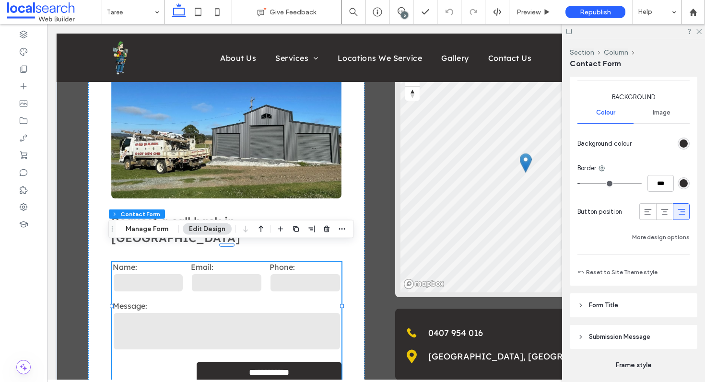
scroll to position [666, 0]
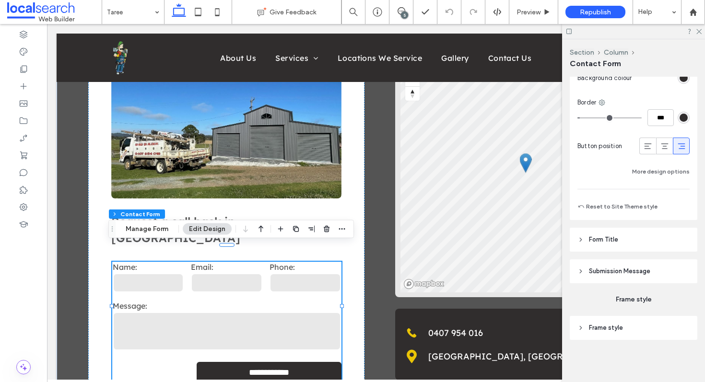
click at [608, 271] on span "Submission Message" at bounding box center [619, 272] width 61 height 10
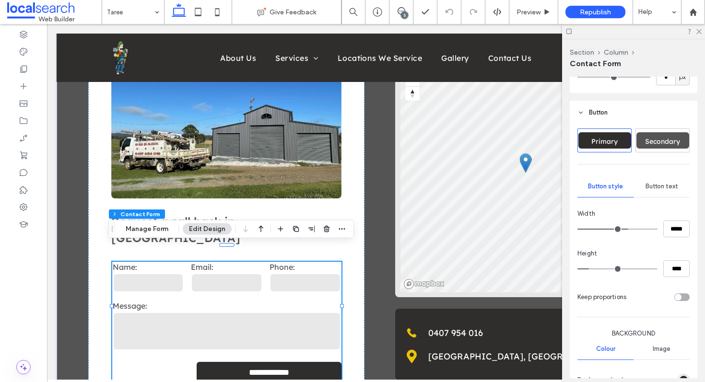
scroll to position [346, 0]
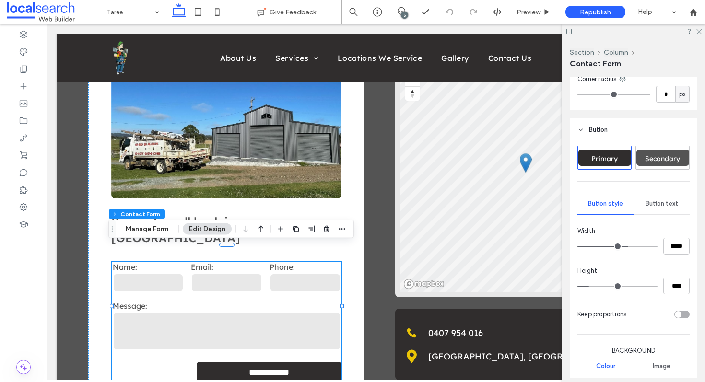
click at [593, 133] on span "Button" at bounding box center [598, 130] width 19 height 10
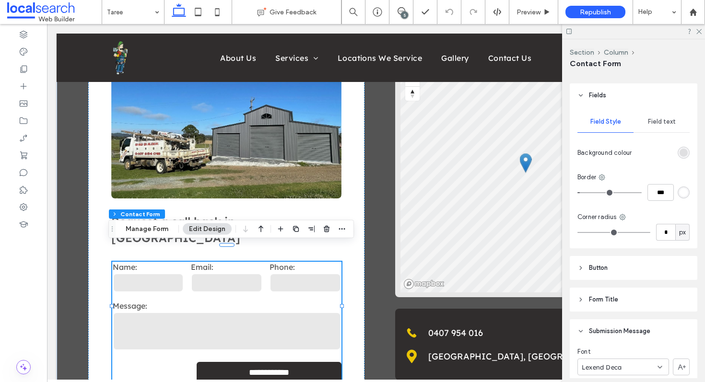
scroll to position [199, 0]
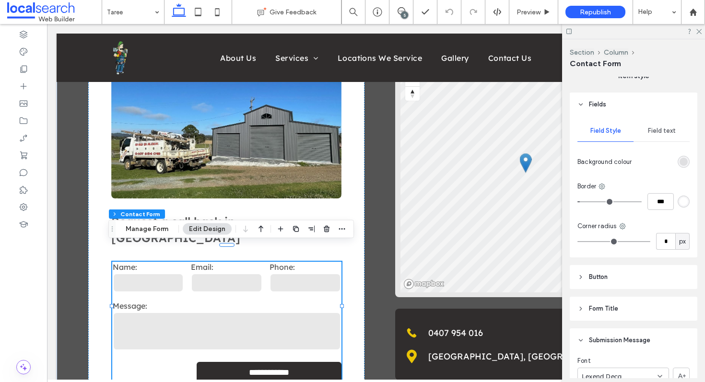
click at [582, 100] on header "Fields" at bounding box center [634, 105] width 128 height 24
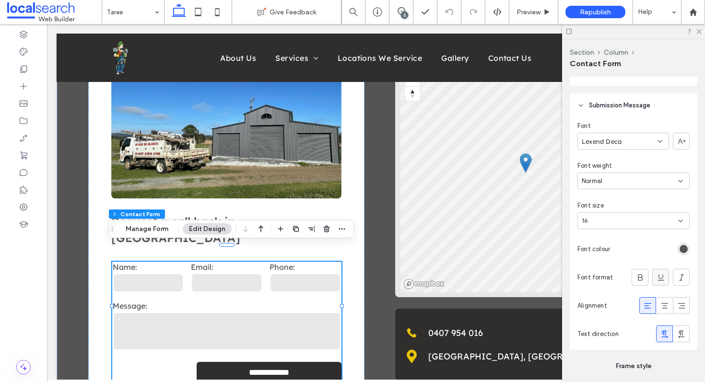
scroll to position [291, 0]
click at [648, 204] on div "Font size" at bounding box center [634, 208] width 112 height 10
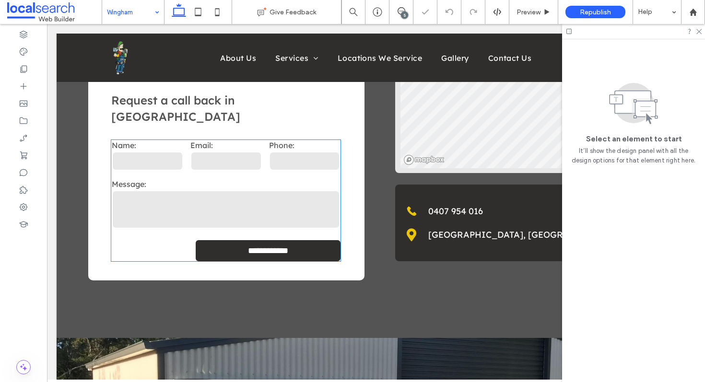
scroll to position [1684, 0]
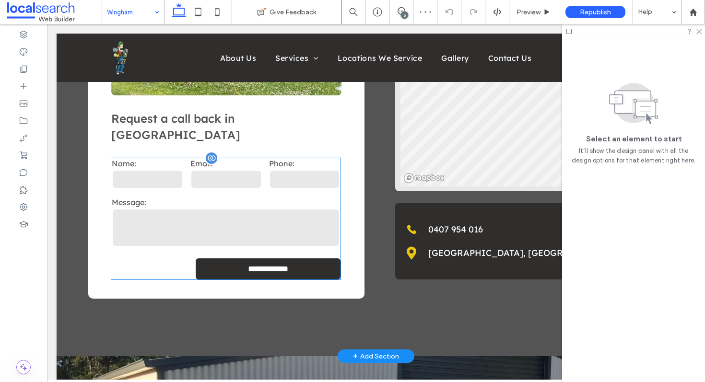
click at [226, 209] on textarea at bounding box center [226, 228] width 228 height 38
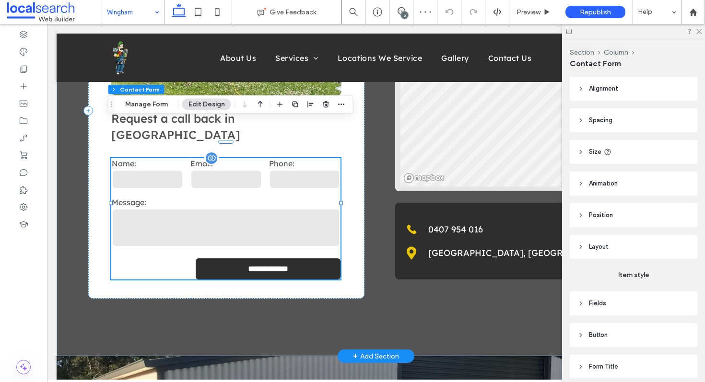
click at [226, 209] on textarea at bounding box center [226, 228] width 228 height 38
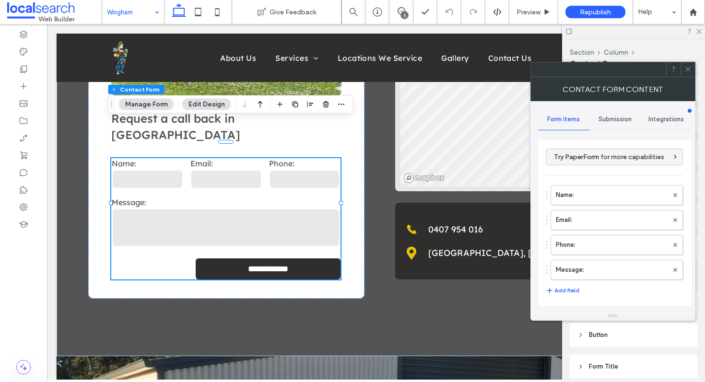
click at [626, 119] on span "Submission" at bounding box center [615, 120] width 33 height 8
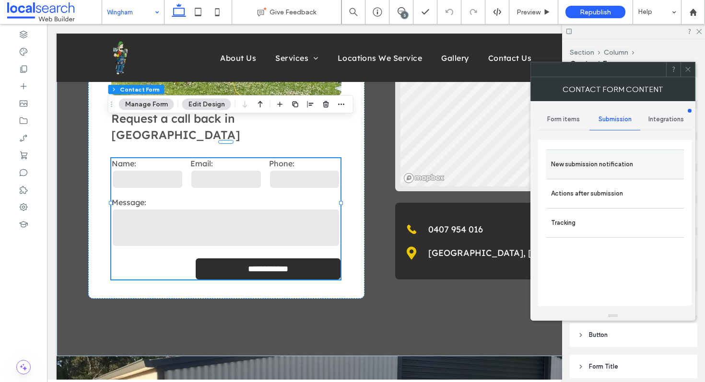
click at [585, 157] on label "New submission notification" at bounding box center [615, 164] width 128 height 19
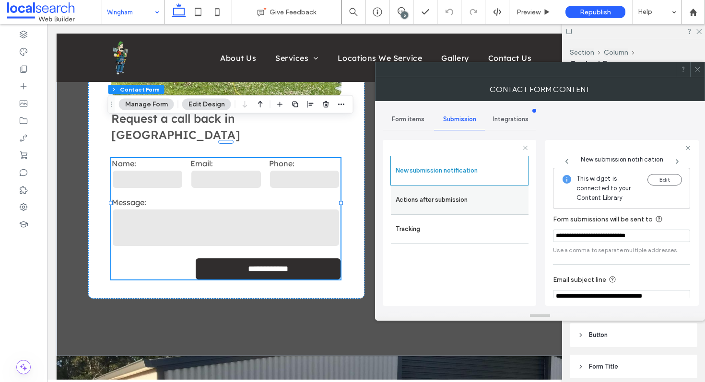
click at [476, 203] on label "Actions after submission" at bounding box center [460, 199] width 128 height 19
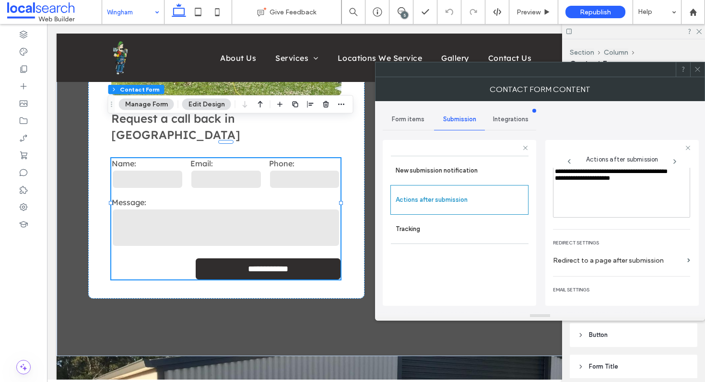
scroll to position [146, 0]
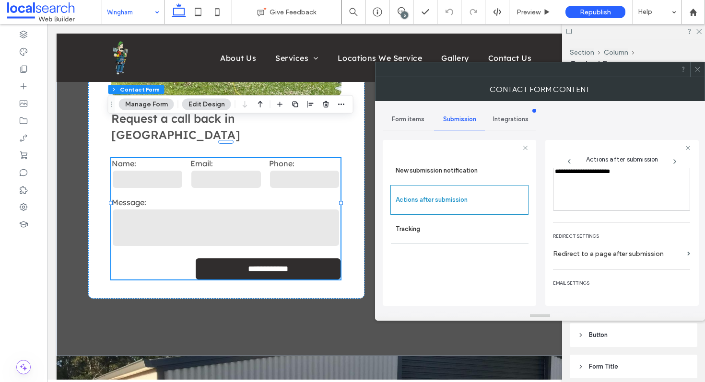
click at [697, 74] on span at bounding box center [697, 69] width 7 height 14
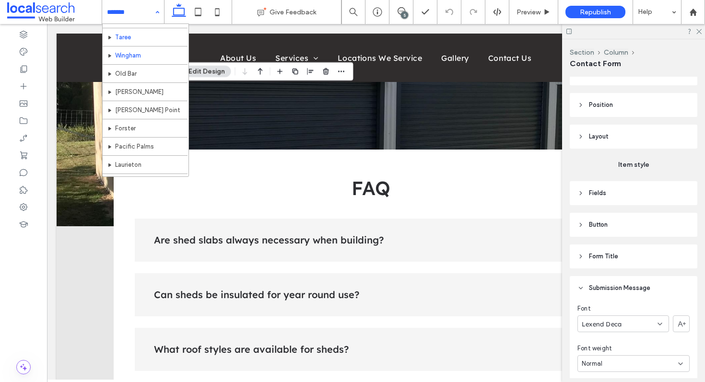
scroll to position [102, 0]
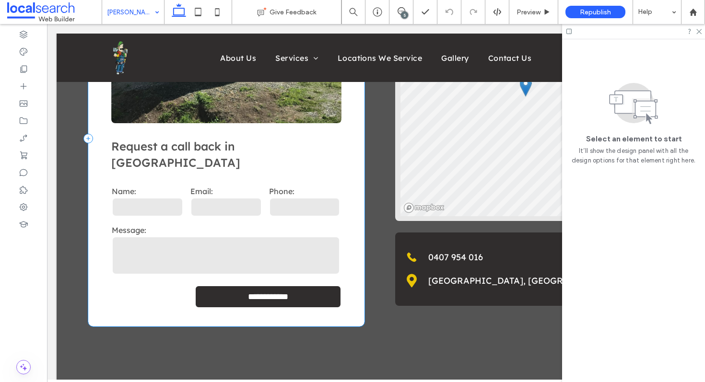
scroll to position [1617, 0]
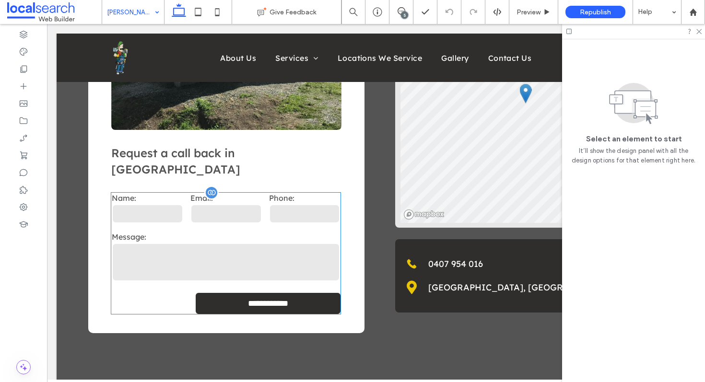
click at [228, 229] on div "Message:" at bounding box center [226, 258] width 236 height 58
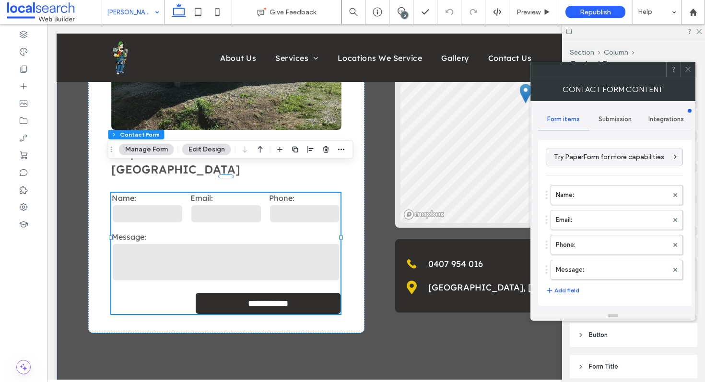
click at [620, 121] on span "Submission" at bounding box center [615, 120] width 33 height 8
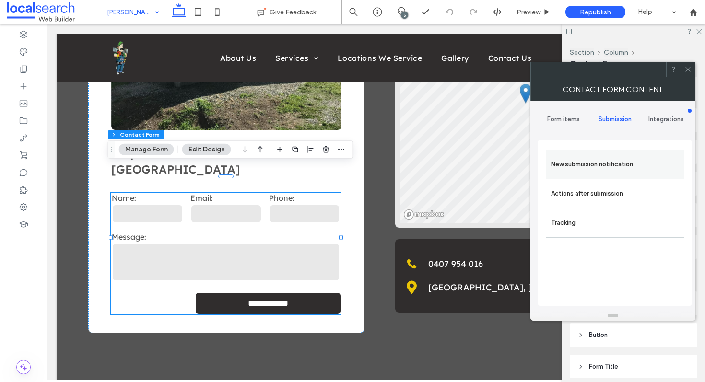
click at [611, 165] on label "New submission notification" at bounding box center [615, 164] width 128 height 19
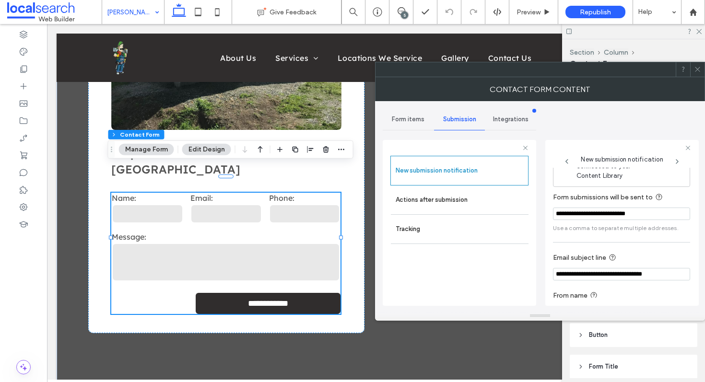
scroll to position [51, 0]
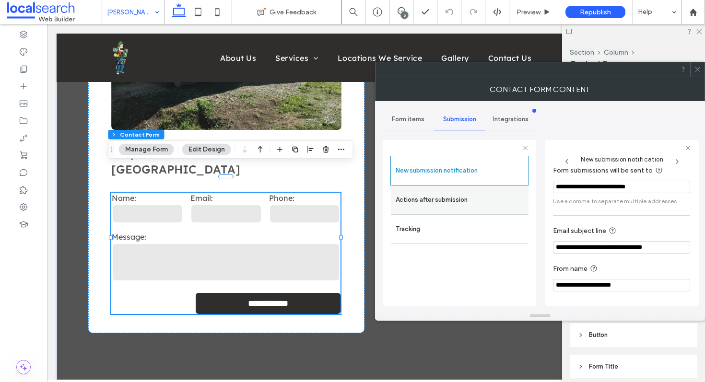
click at [499, 197] on label "Actions after submission" at bounding box center [460, 199] width 128 height 19
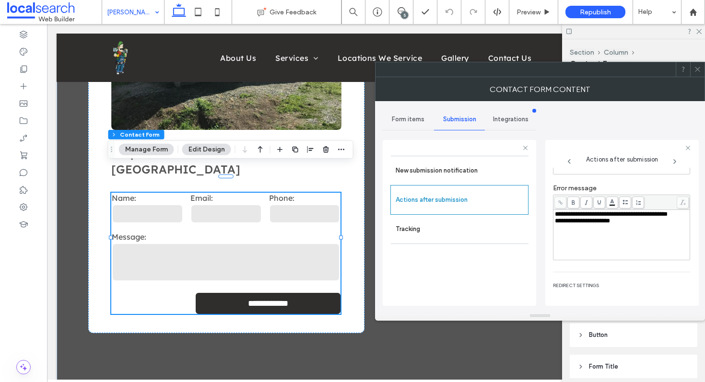
scroll to position [128, 0]
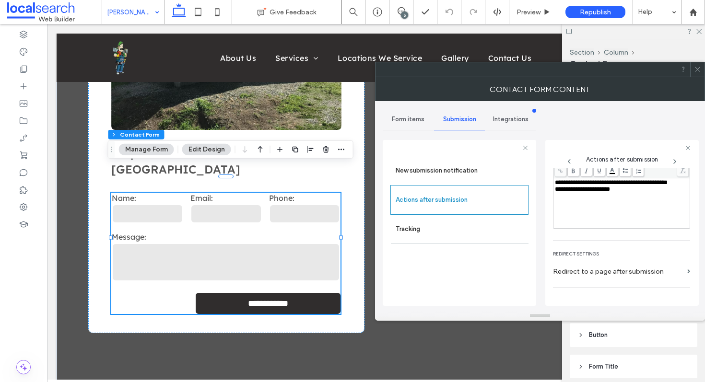
click at [699, 66] on icon at bounding box center [697, 69] width 7 height 7
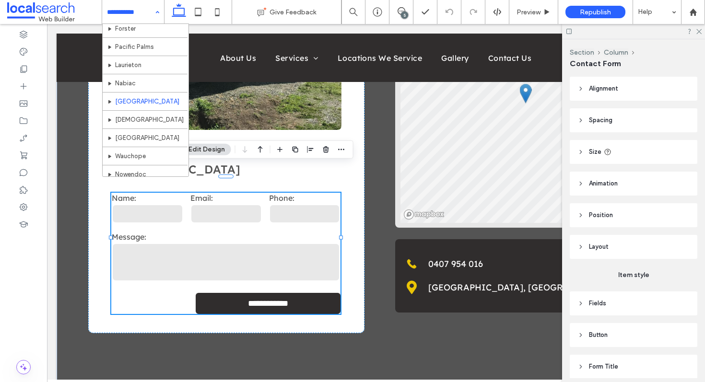
scroll to position [152, 0]
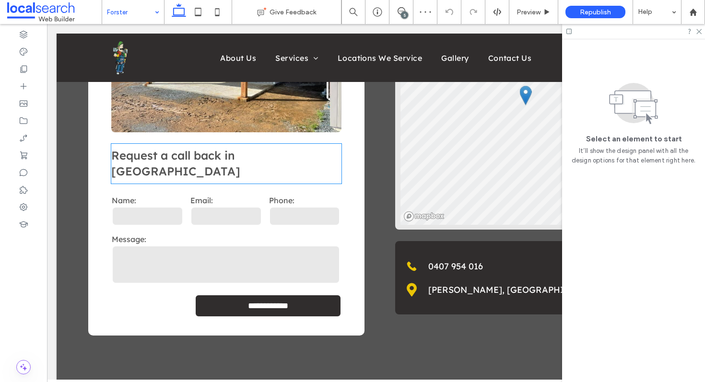
scroll to position [1638, 0]
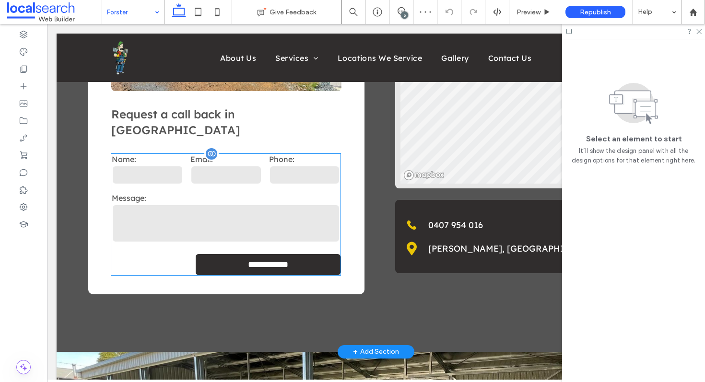
click at [249, 204] on textarea at bounding box center [226, 223] width 228 height 38
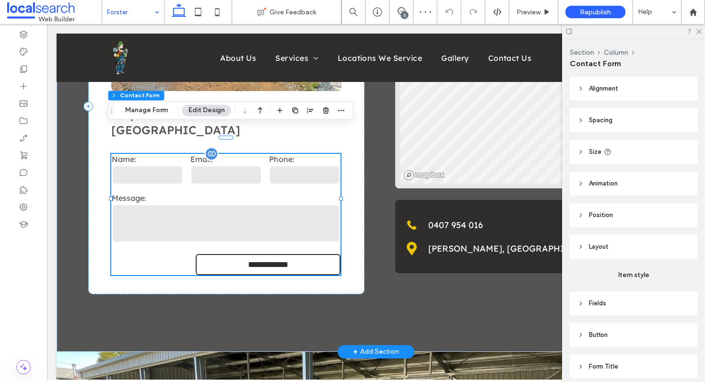
type input "*"
type input "***"
type input "*"
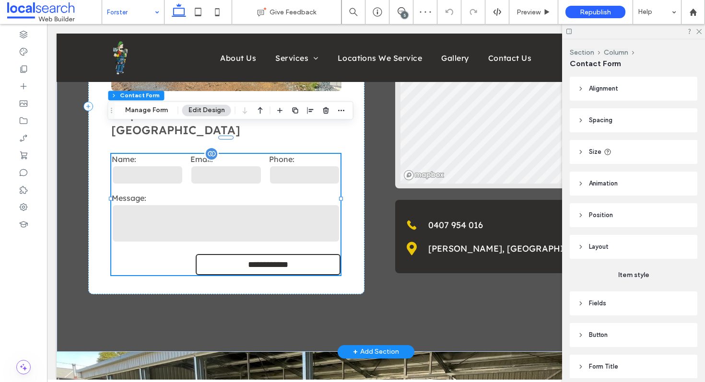
type input "***"
type input "*"
click at [249, 177] on div "**********" at bounding box center [225, 214] width 229 height 121
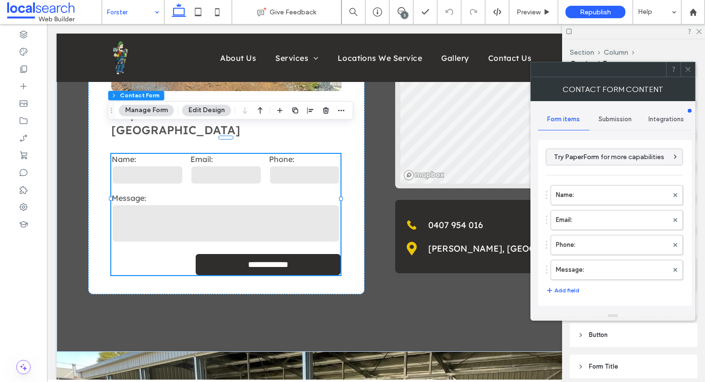
click at [620, 120] on span "Submission" at bounding box center [615, 120] width 33 height 8
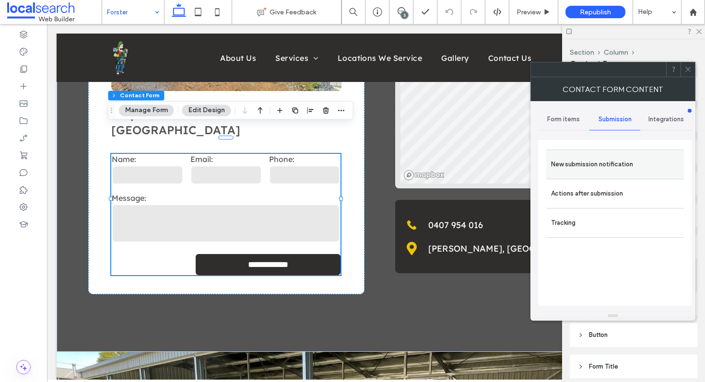
click at [602, 170] on label "New submission notification" at bounding box center [615, 164] width 128 height 19
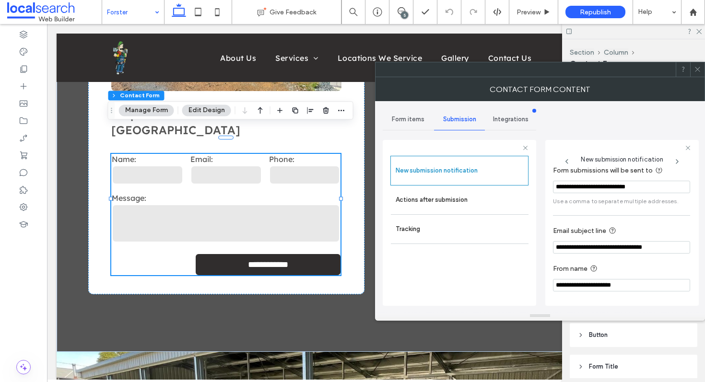
scroll to position [51, 0]
click at [466, 203] on label "Actions after submission" at bounding box center [460, 199] width 128 height 19
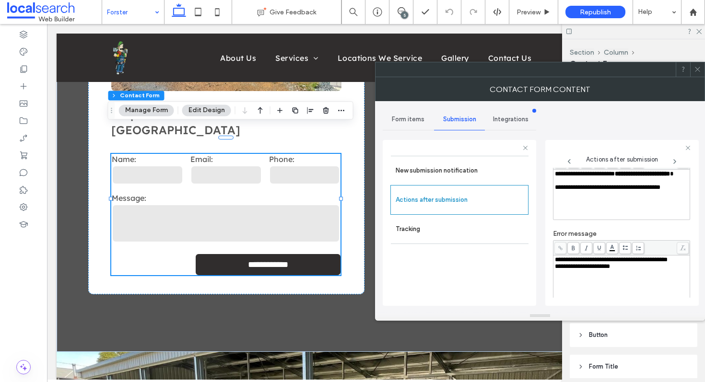
scroll to position [66, 0]
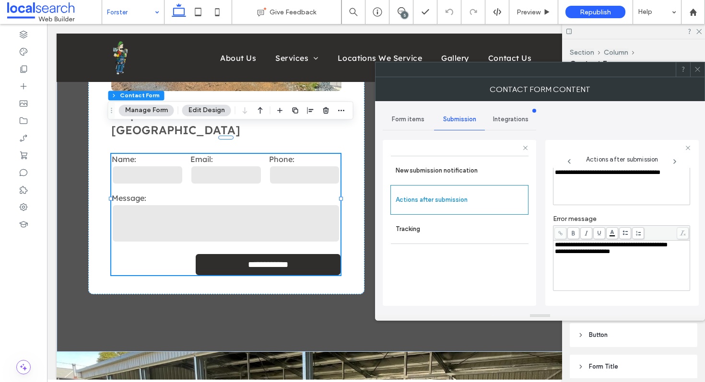
click at [697, 69] on icon at bounding box center [697, 69] width 7 height 7
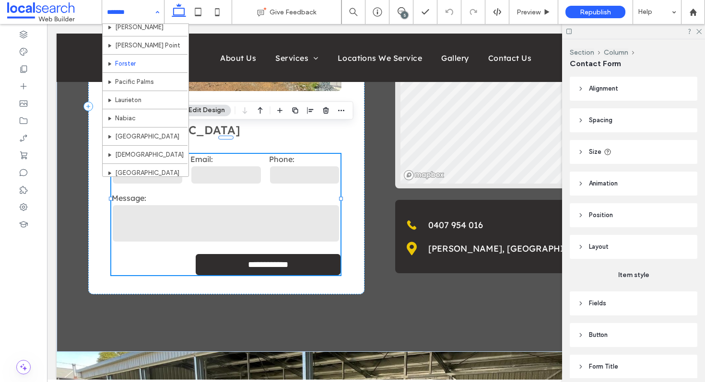
scroll to position [165, 0]
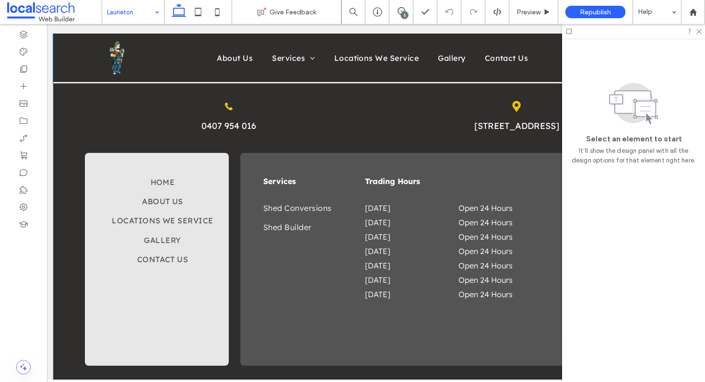
scroll to position [2394, 0]
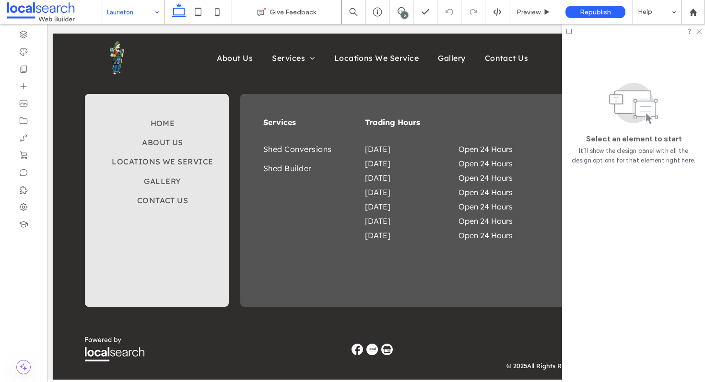
click at [146, 12] on input at bounding box center [130, 12] width 47 height 24
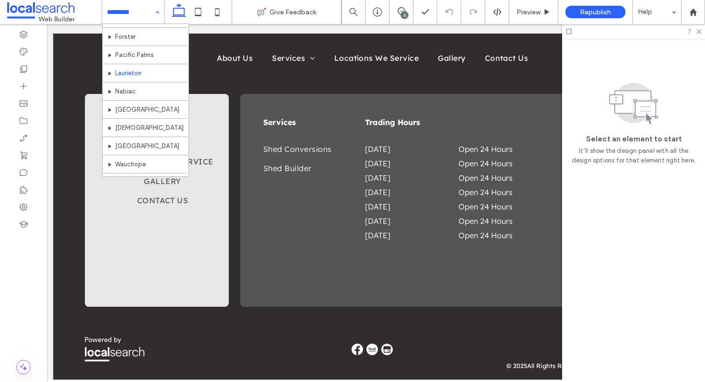
scroll to position [215, 0]
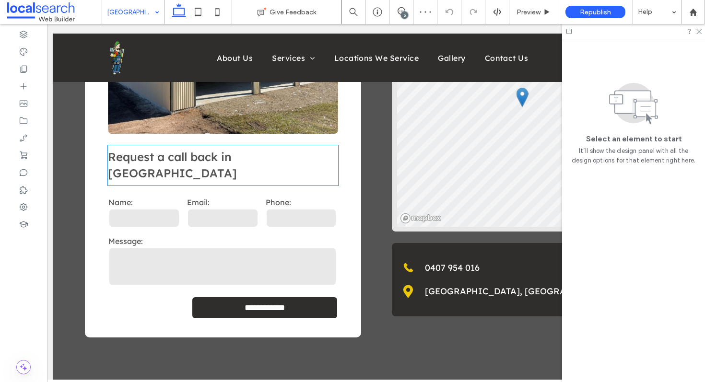
scroll to position [1617, 0]
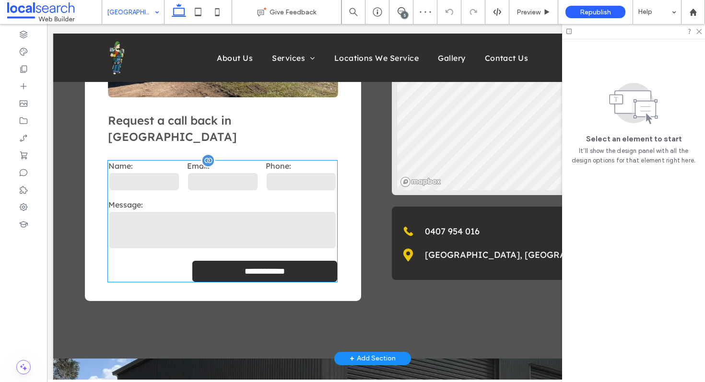
click at [211, 161] on label "Email:" at bounding box center [222, 166] width 71 height 10
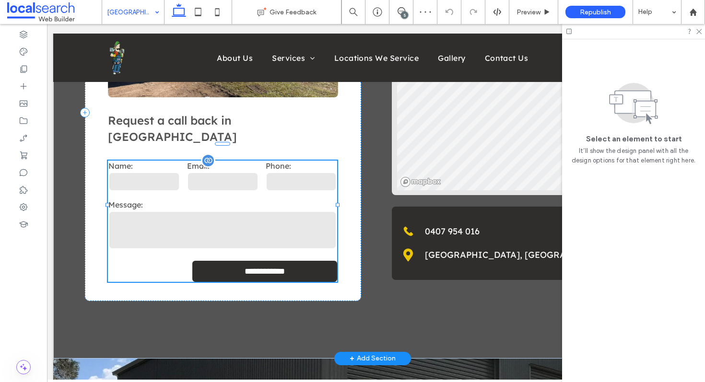
click at [211, 161] on label "Email:" at bounding box center [222, 166] width 71 height 10
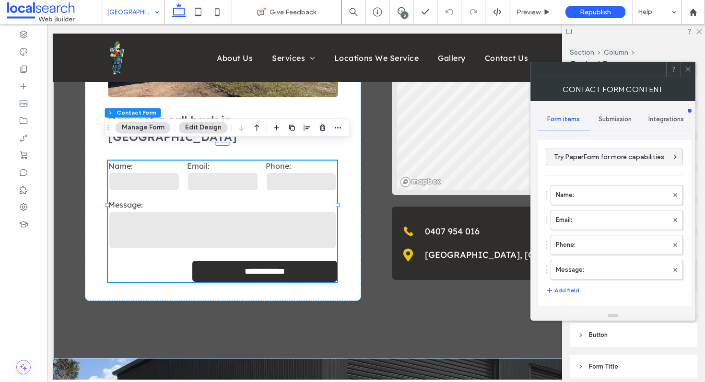
click at [615, 124] on div "Submission" at bounding box center [615, 119] width 51 height 21
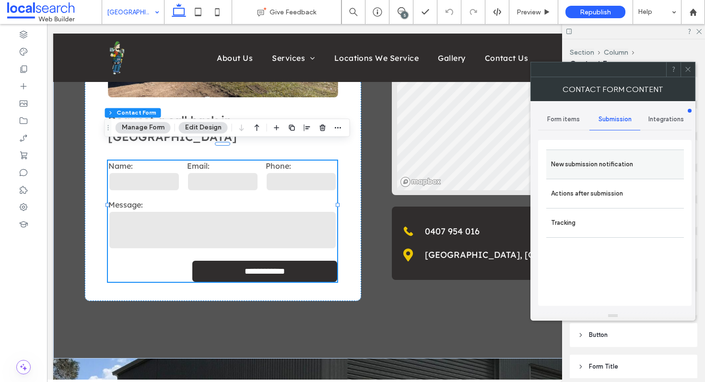
click at [608, 156] on label "New submission notification" at bounding box center [615, 164] width 128 height 19
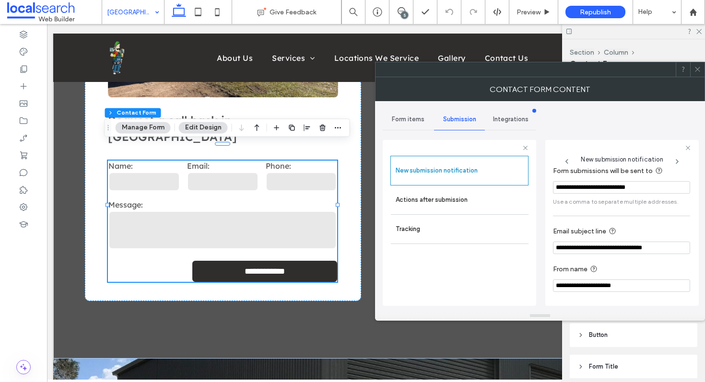
scroll to position [51, 0]
click at [461, 195] on label "Actions after submission" at bounding box center [460, 199] width 128 height 19
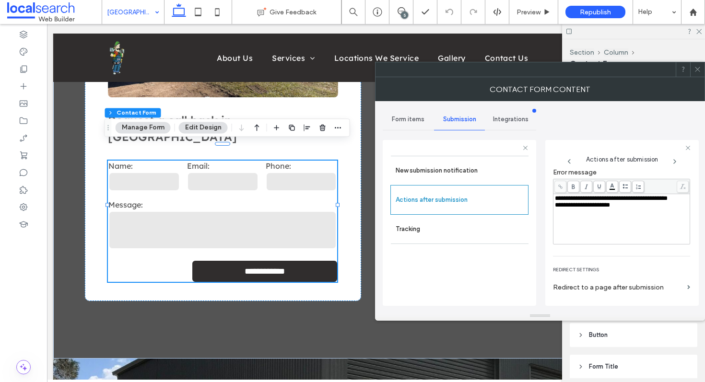
scroll to position [165, 0]
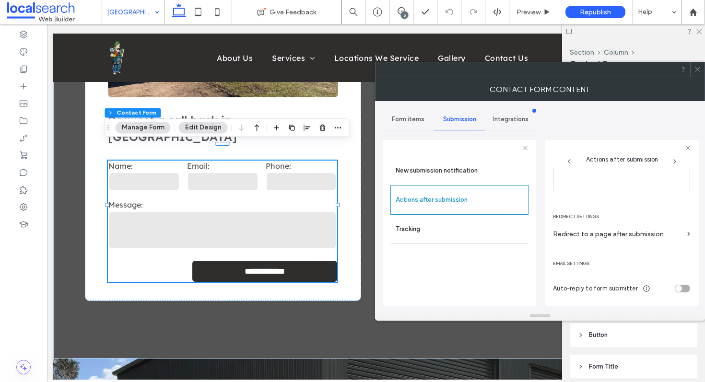
click at [696, 69] on icon at bounding box center [697, 69] width 7 height 7
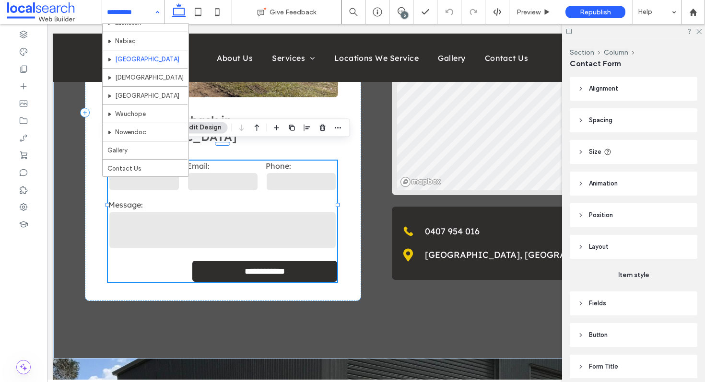
scroll to position [232, 0]
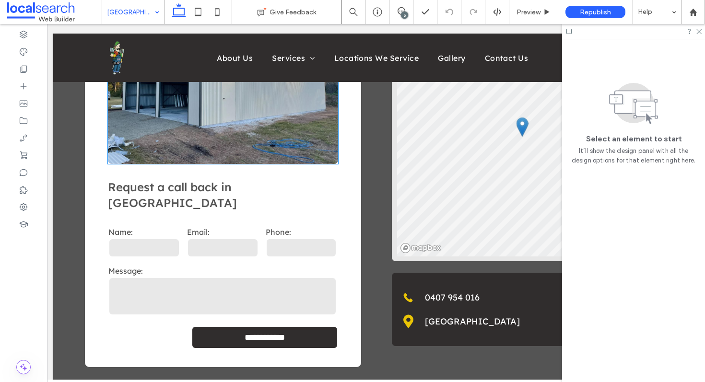
scroll to position [1543, 0]
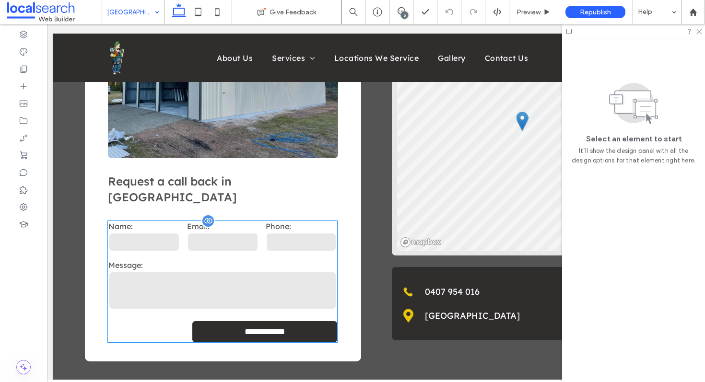
click at [230, 260] on label "Message:" at bounding box center [222, 265] width 228 height 10
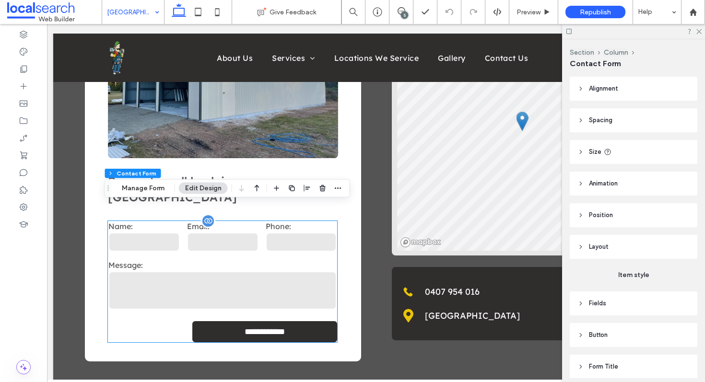
type input "*"
type input "***"
type input "*"
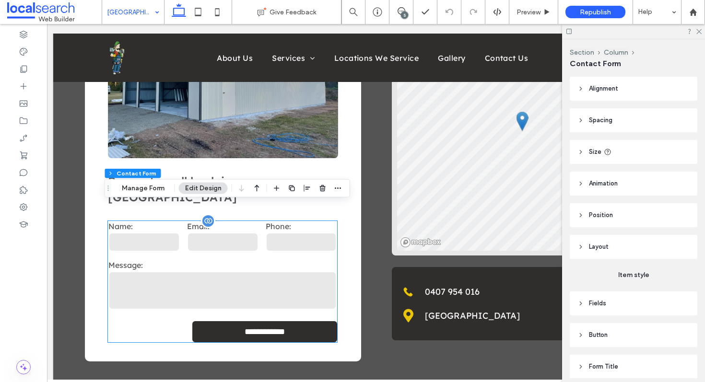
type input "***"
type input "*"
click at [230, 260] on label "Message:" at bounding box center [222, 265] width 228 height 10
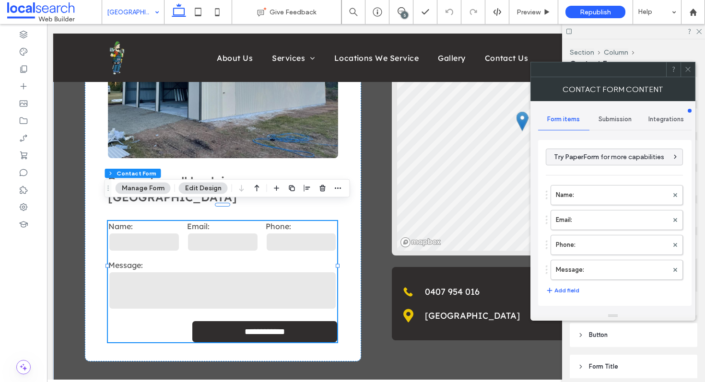
click at [614, 123] on div "Submission" at bounding box center [615, 119] width 51 height 21
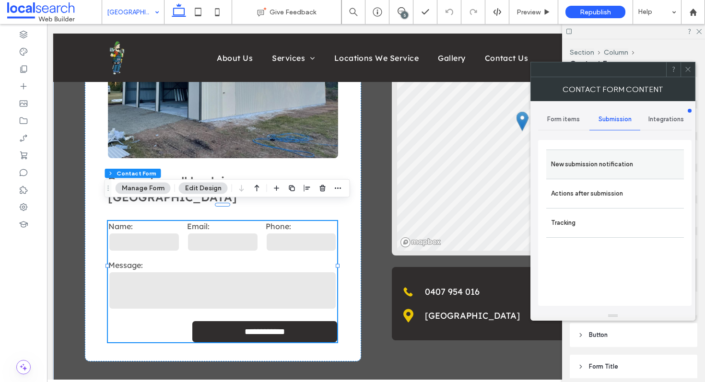
click at [600, 164] on label "New submission notification" at bounding box center [615, 164] width 128 height 19
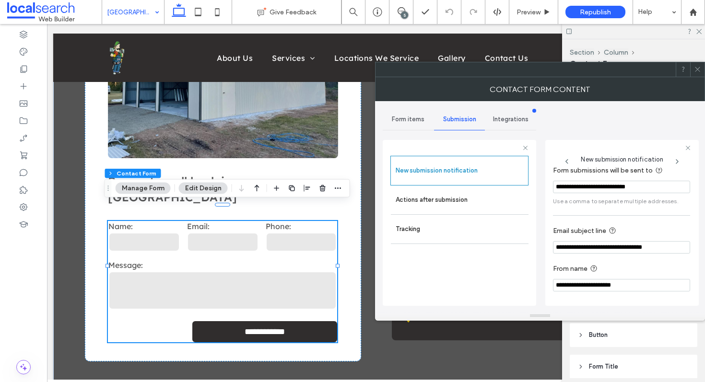
scroll to position [51, 0]
click at [700, 71] on use at bounding box center [697, 69] width 5 height 5
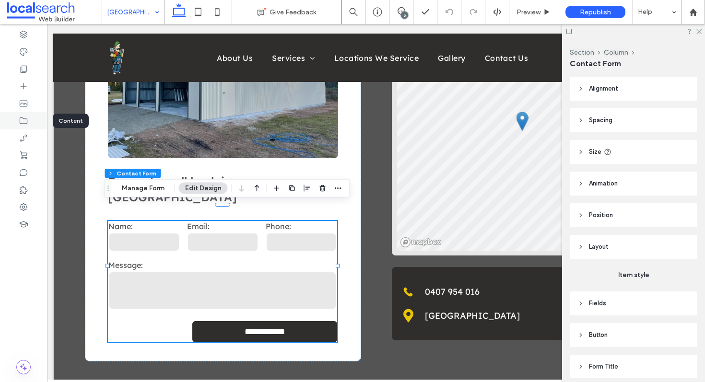
click at [38, 120] on div at bounding box center [23, 120] width 47 height 17
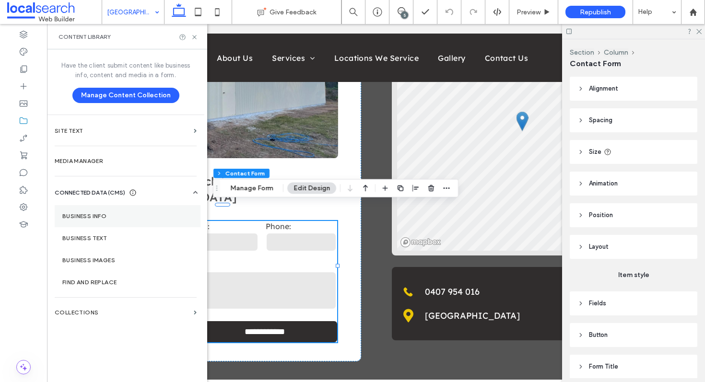
click at [100, 225] on section "Business info" at bounding box center [128, 216] width 146 height 22
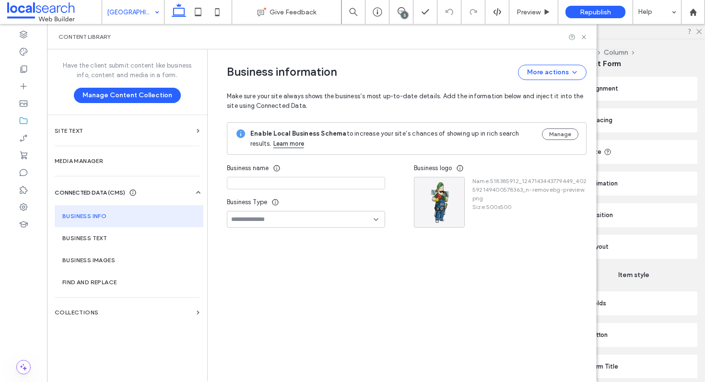
type input "**********"
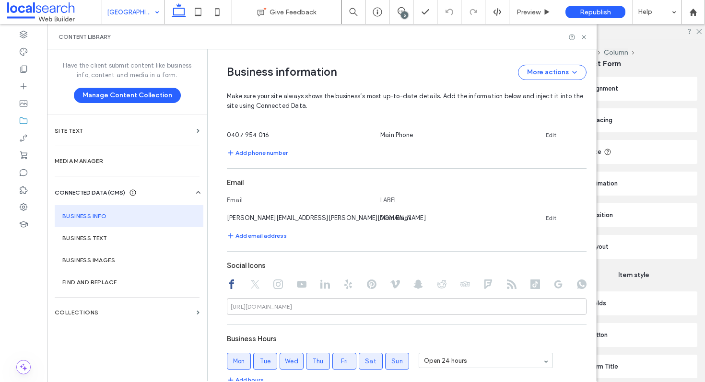
scroll to position [341, 0]
click at [547, 215] on link "Edit" at bounding box center [551, 218] width 11 height 8
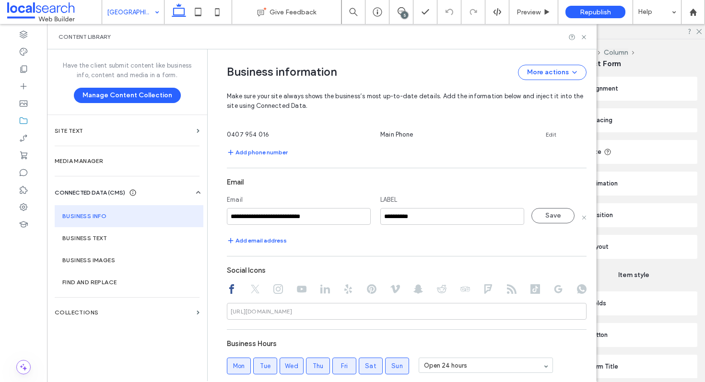
click at [347, 214] on input "**********" at bounding box center [299, 216] width 144 height 17
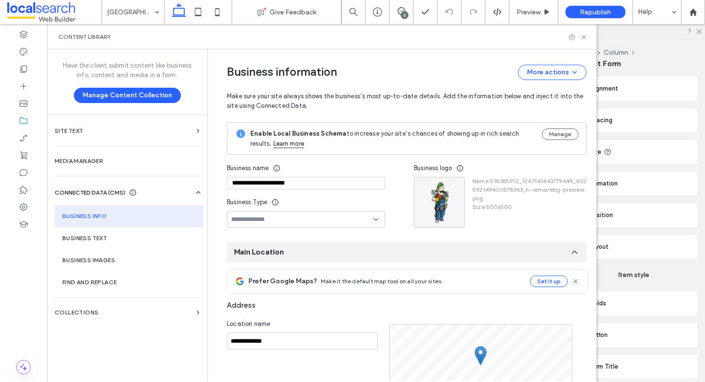
type input "********"
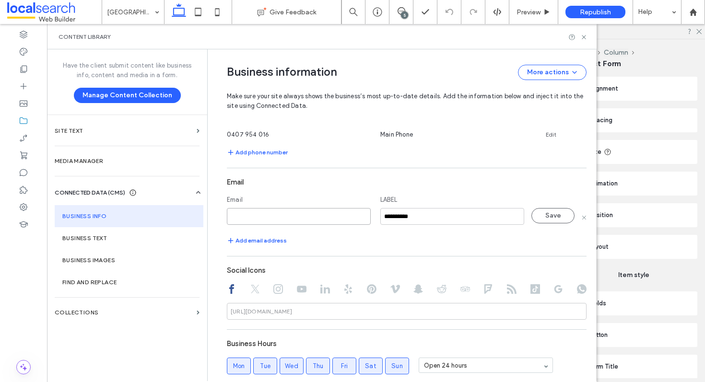
click at [305, 223] on input at bounding box center [299, 216] width 144 height 17
paste input "**********"
type input "**********"
click at [545, 216] on button "Save" at bounding box center [552, 215] width 43 height 15
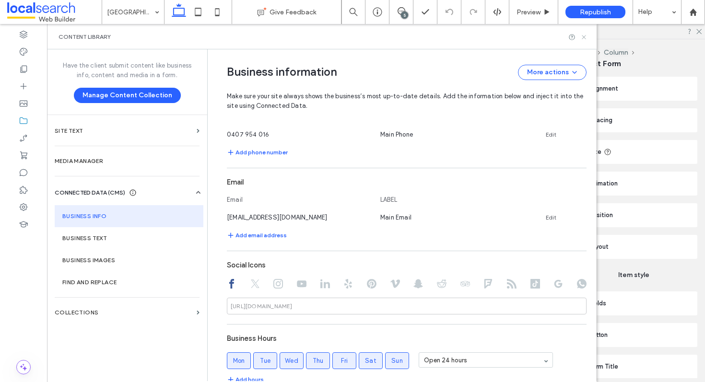
click at [585, 37] on use at bounding box center [584, 37] width 4 height 4
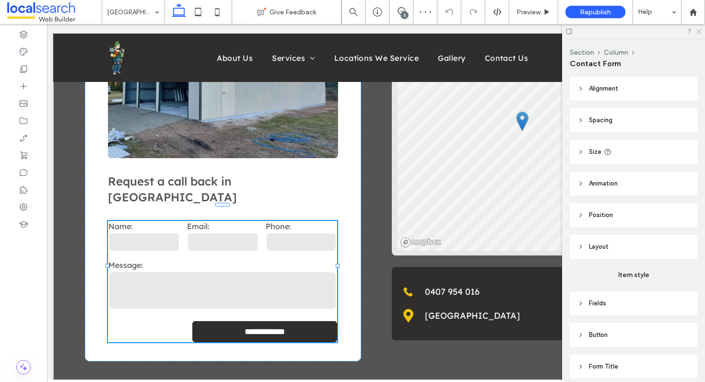
click at [700, 30] on use at bounding box center [698, 31] width 5 height 5
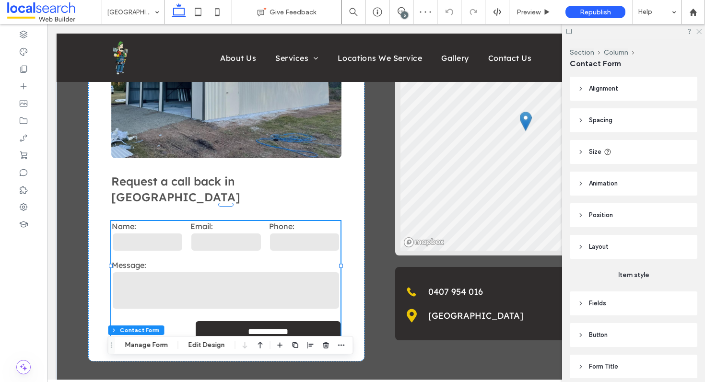
type input "*"
type input "***"
type input "*"
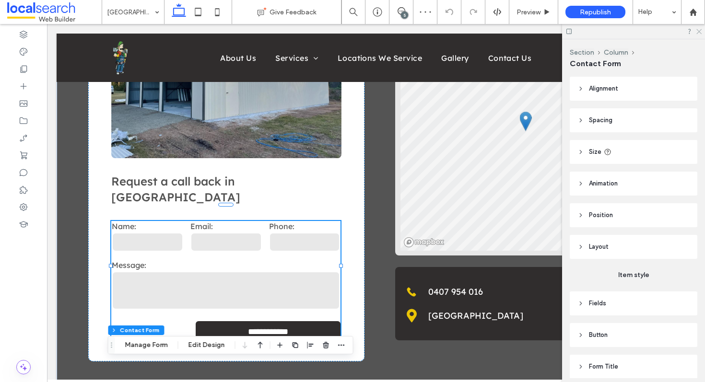
type input "***"
type input "*"
